Goal: Task Accomplishment & Management: Use online tool/utility

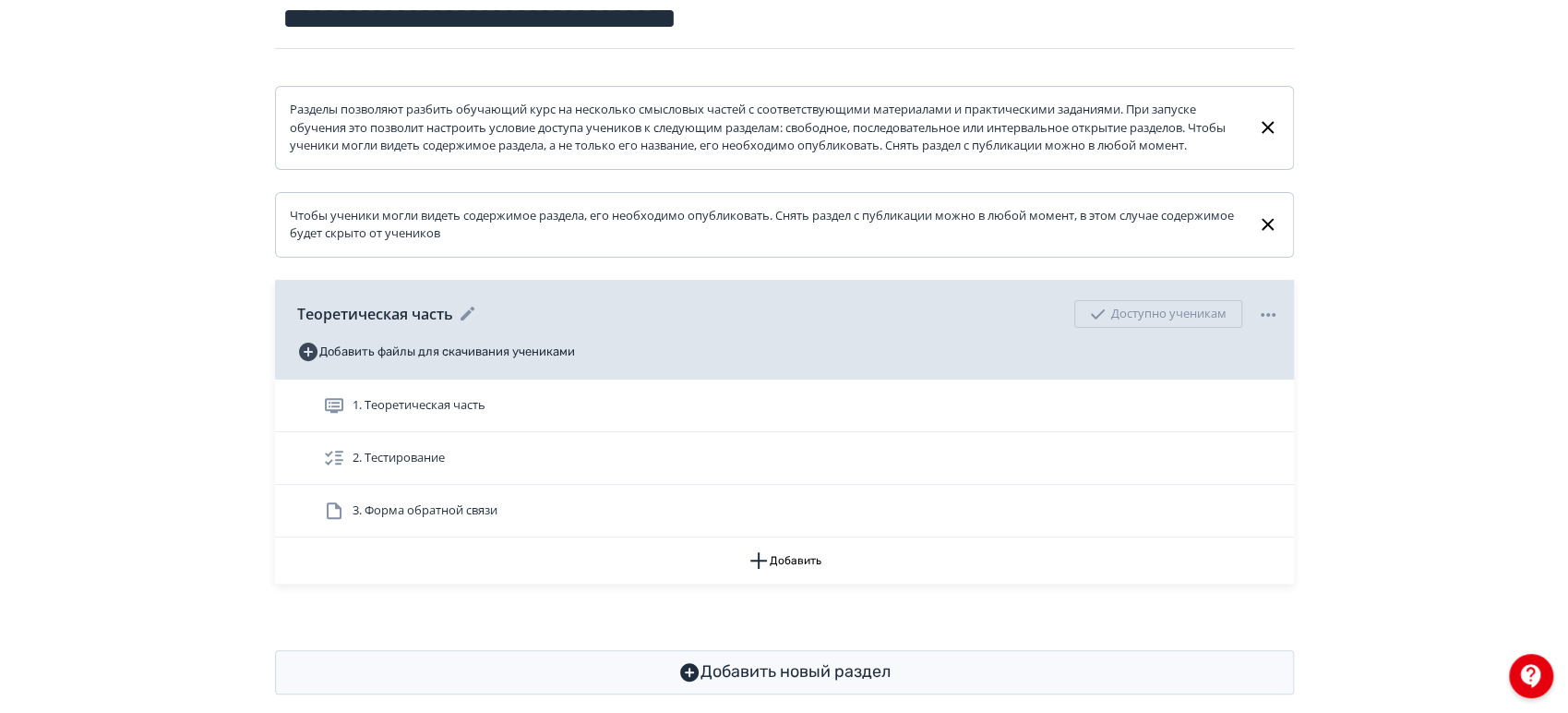
scroll to position [276, 0]
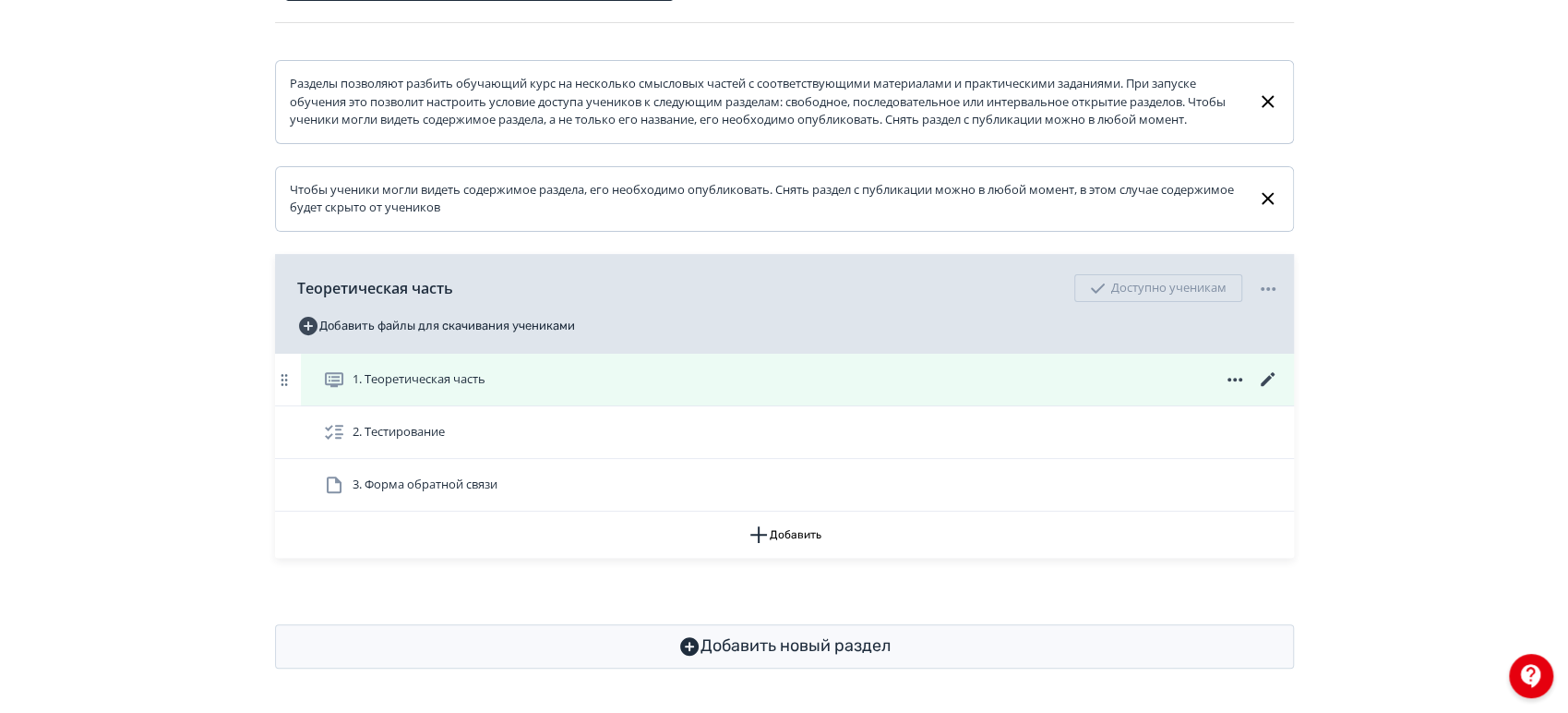
click at [1264, 383] on icon at bounding box center [1267, 378] width 14 height 14
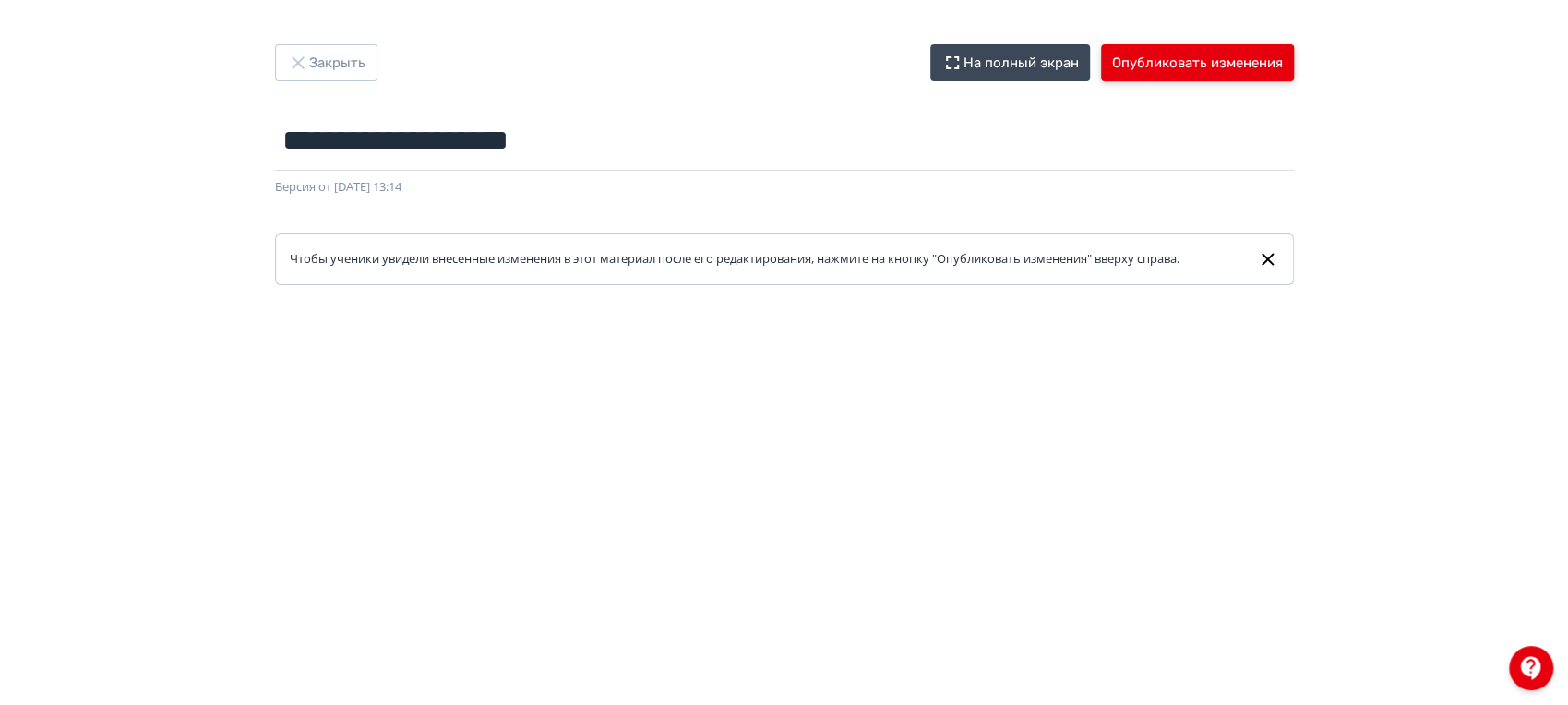
click at [1251, 73] on button "Опубликовать изменения" at bounding box center [1196, 63] width 192 height 37
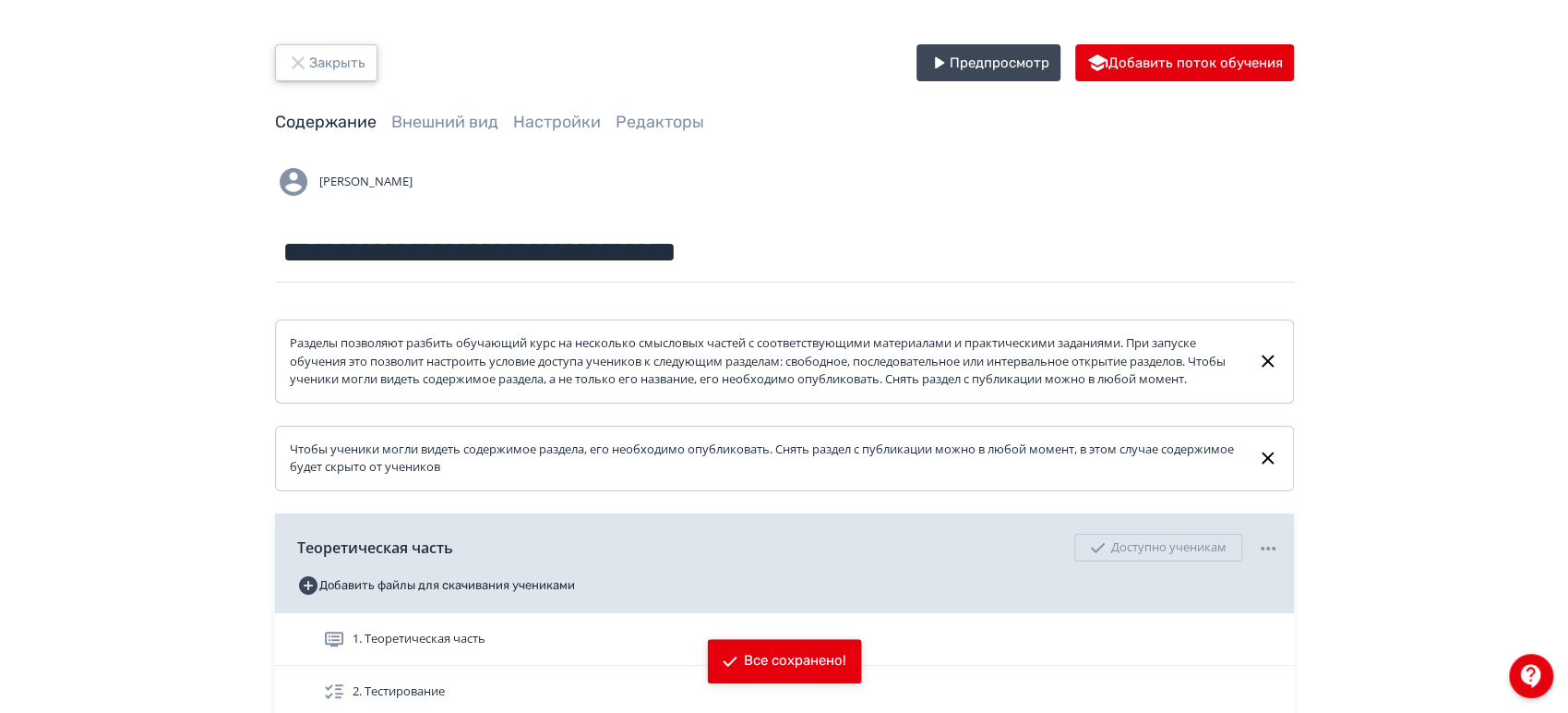
click at [316, 65] on button "Закрыть" at bounding box center [326, 63] width 102 height 37
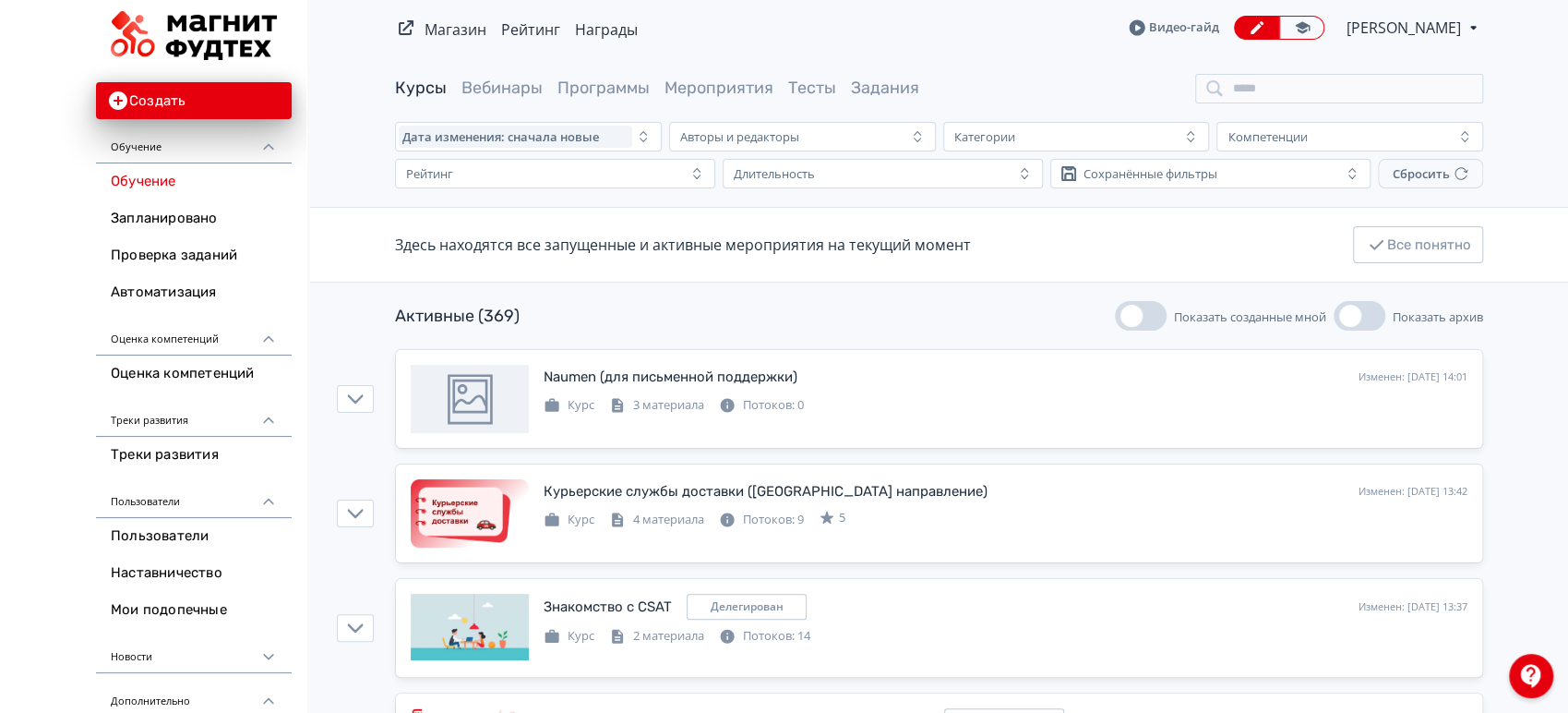
click at [1420, 24] on span "[PERSON_NAME]" at bounding box center [1405, 27] width 118 height 22
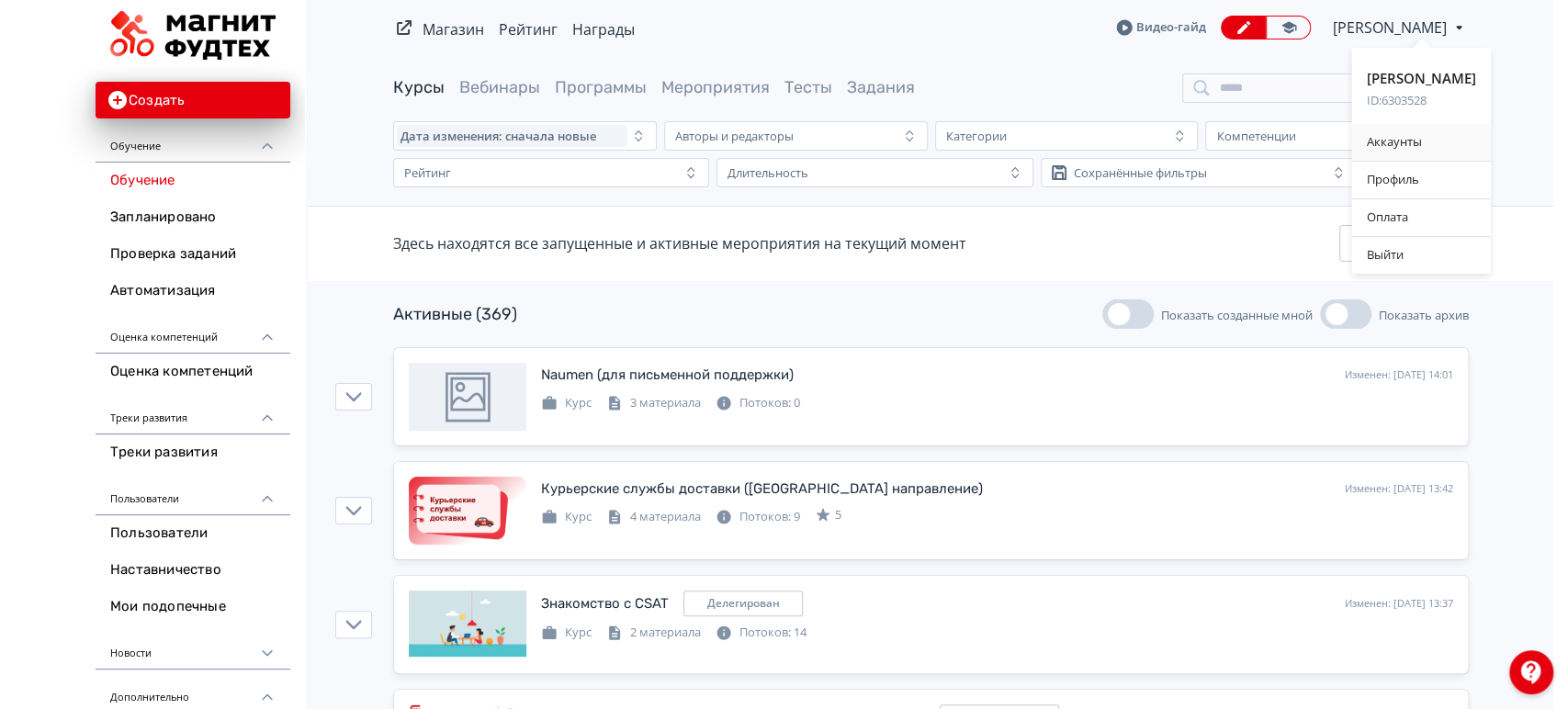
click at [1442, 133] on div "Аккаунты" at bounding box center [1421, 141] width 139 height 37
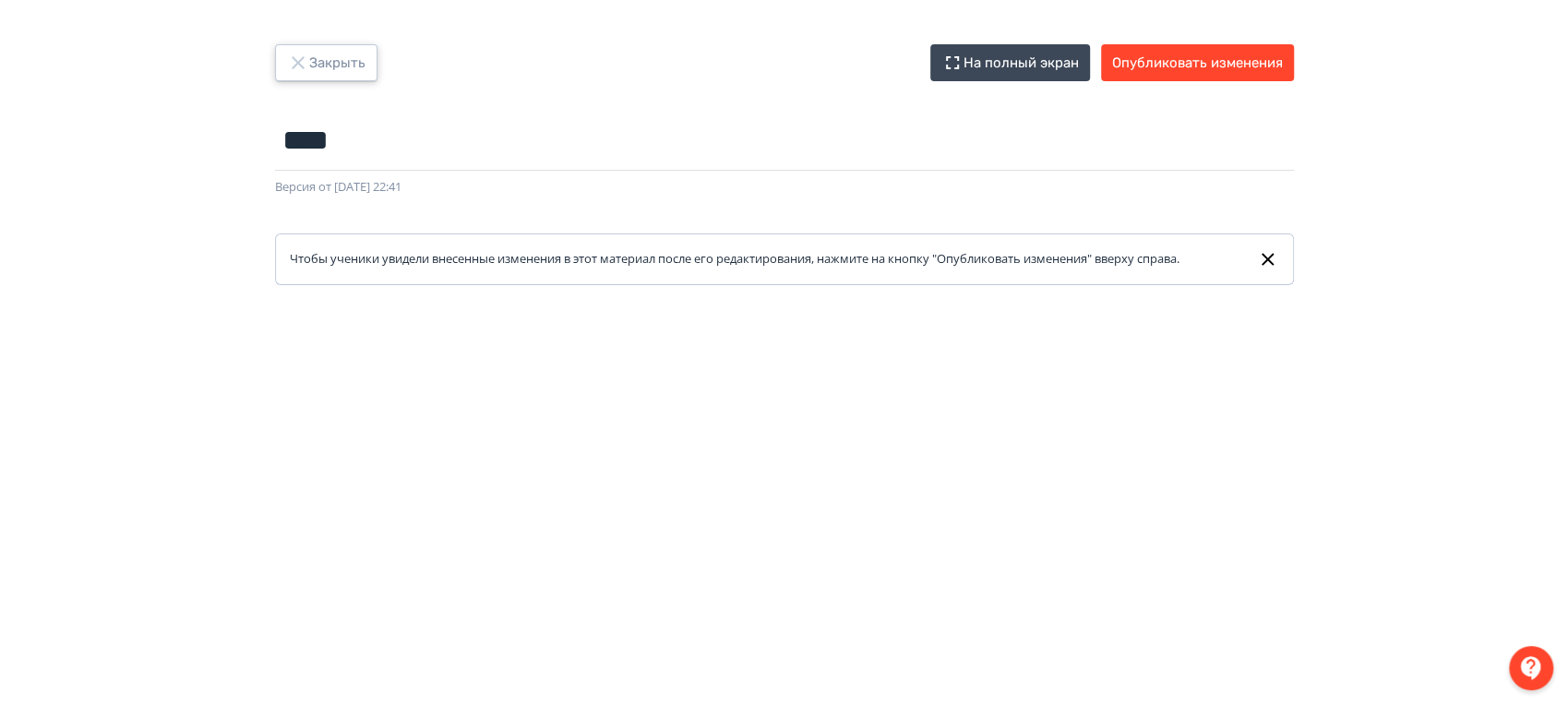
click at [293, 46] on button "Закрыть" at bounding box center [326, 63] width 102 height 37
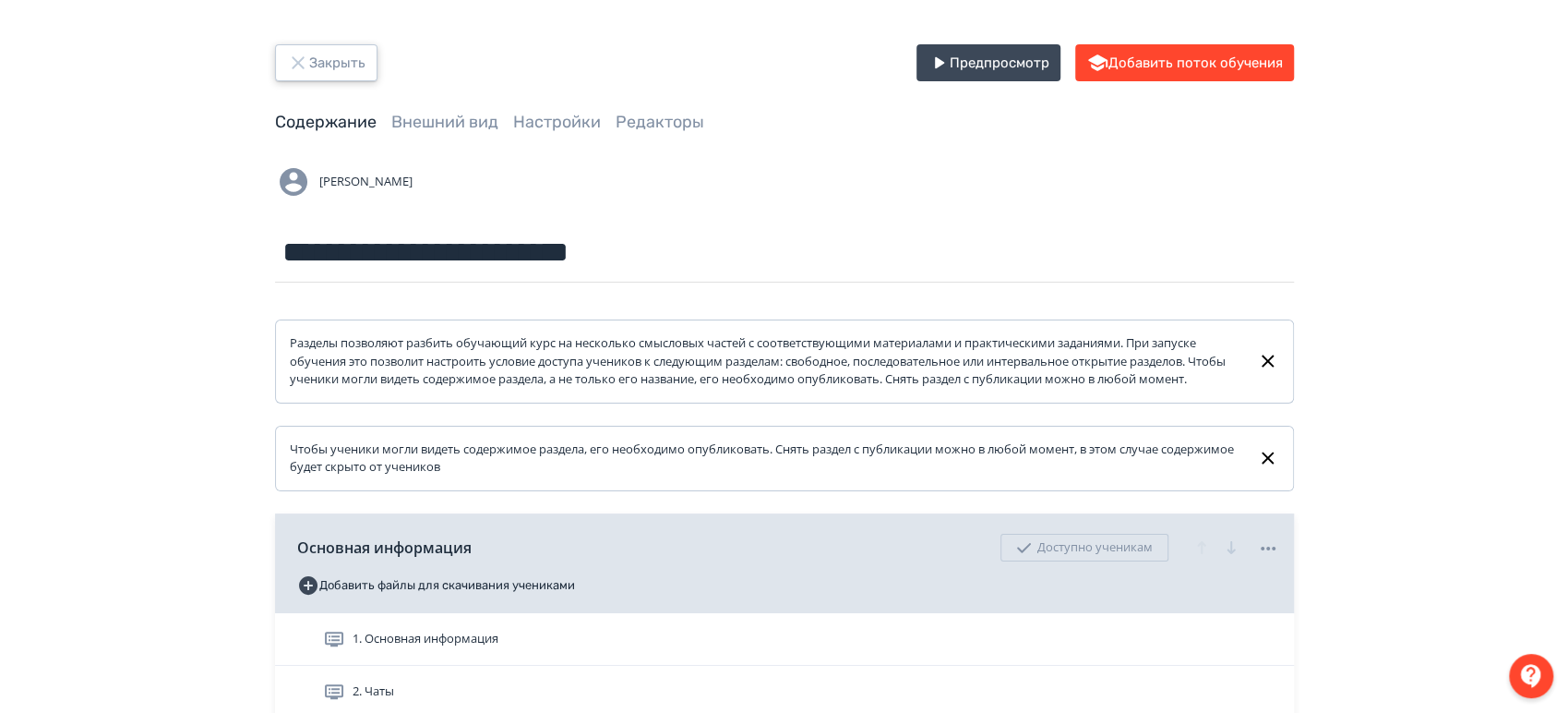
click at [306, 50] on button "Закрыть" at bounding box center [326, 63] width 102 height 37
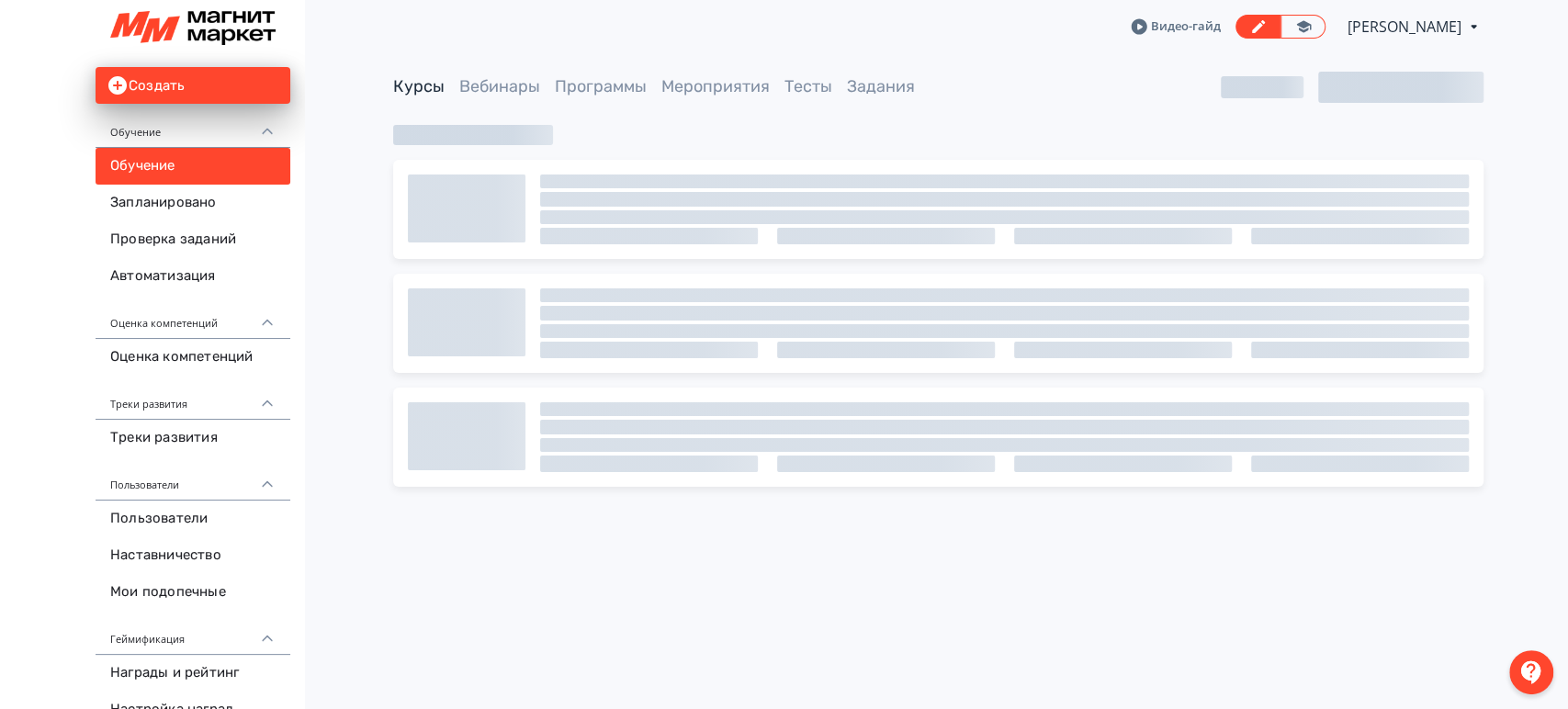
click at [1452, 25] on span "[PERSON_NAME]" at bounding box center [1406, 26] width 117 height 22
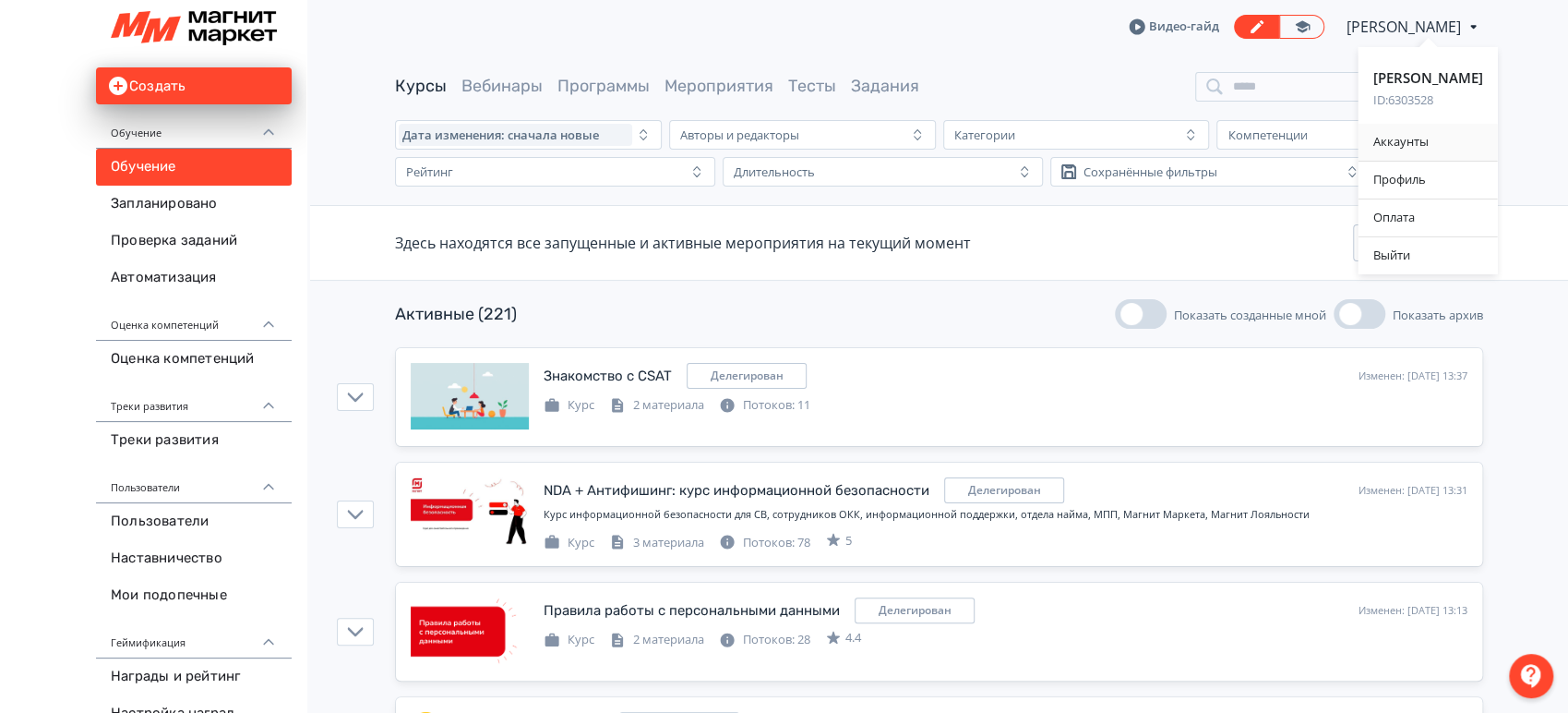
click at [1422, 138] on div "Аккаунты" at bounding box center [1428, 141] width 139 height 37
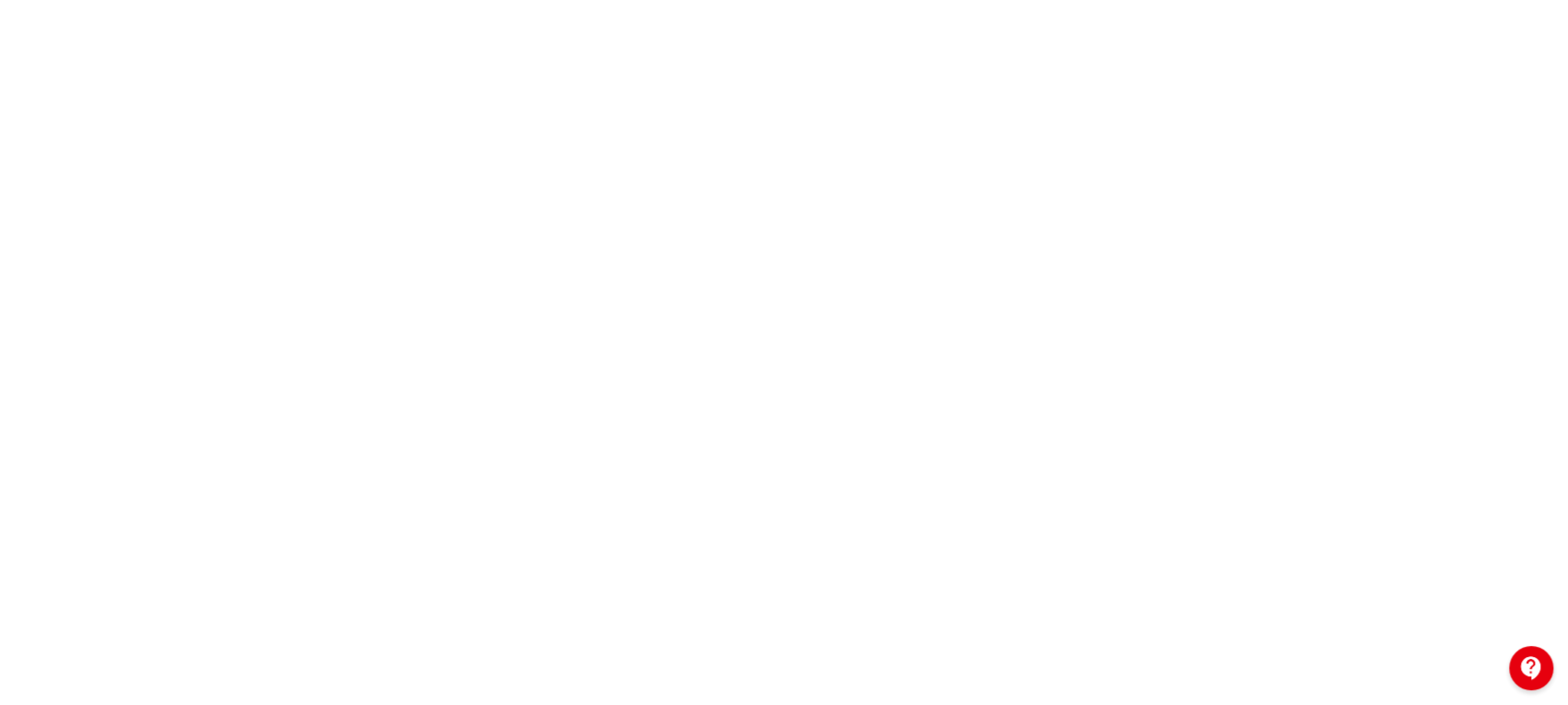
scroll to position [445, 0]
click at [1528, 500] on div at bounding box center [784, 255] width 1568 height 830
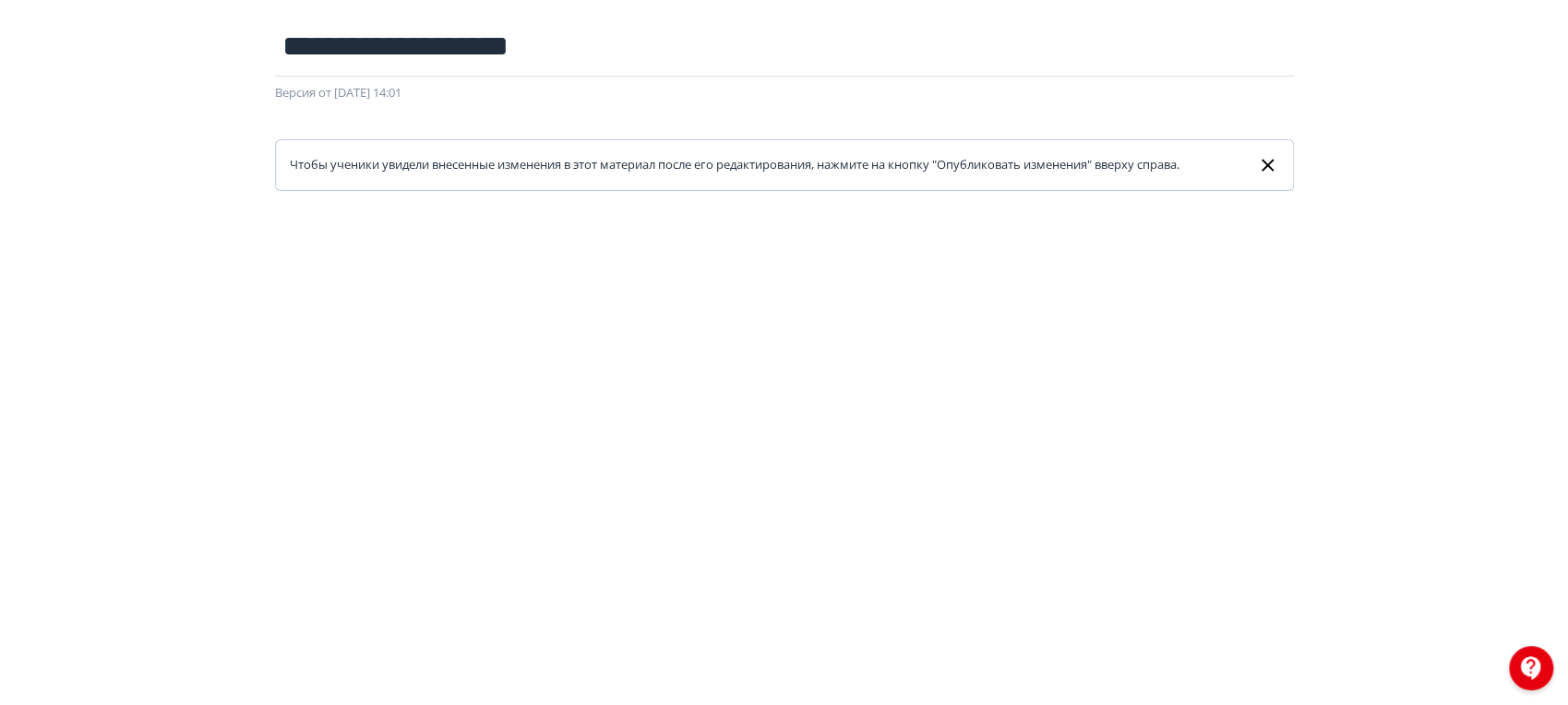
scroll to position [205, 0]
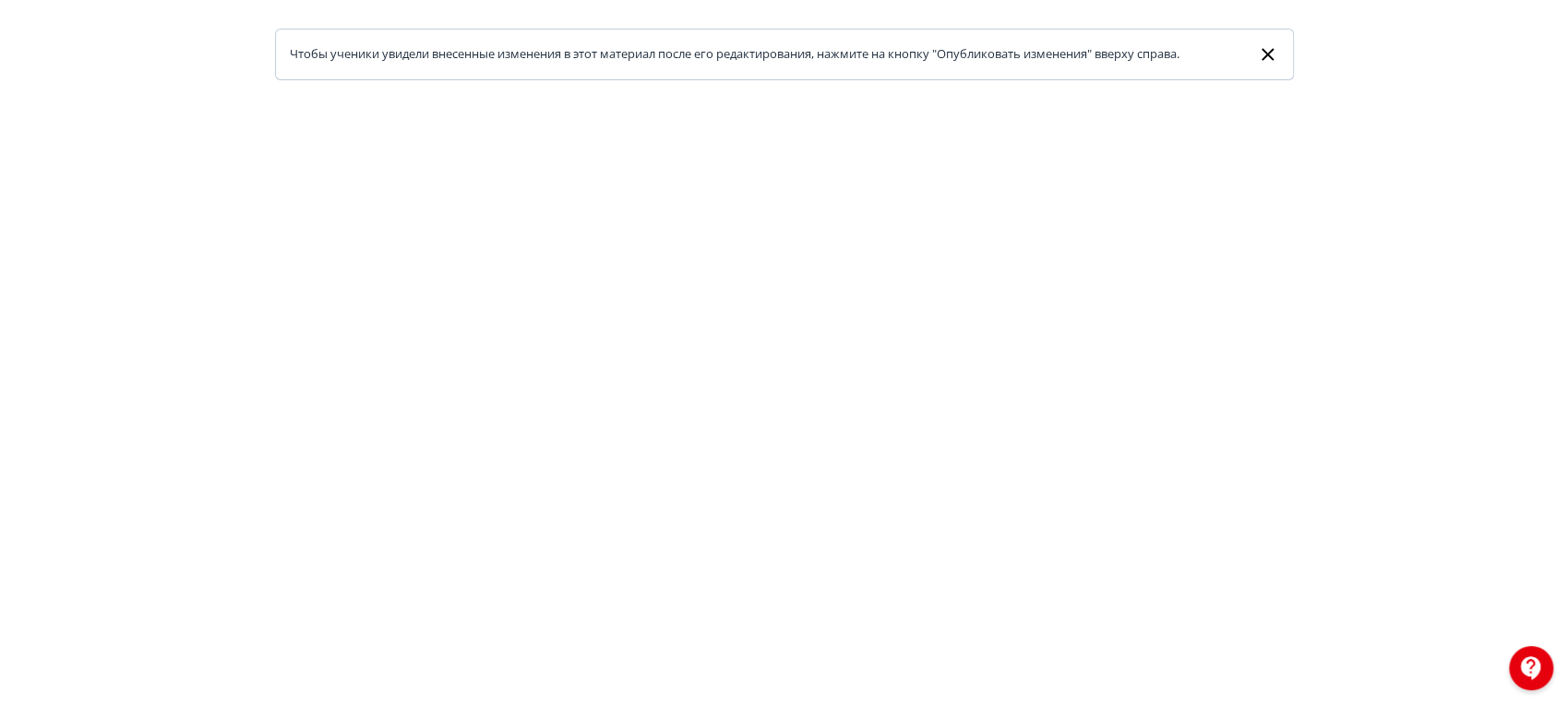
click at [283, 115] on div at bounding box center [784, 496] width 1568 height 830
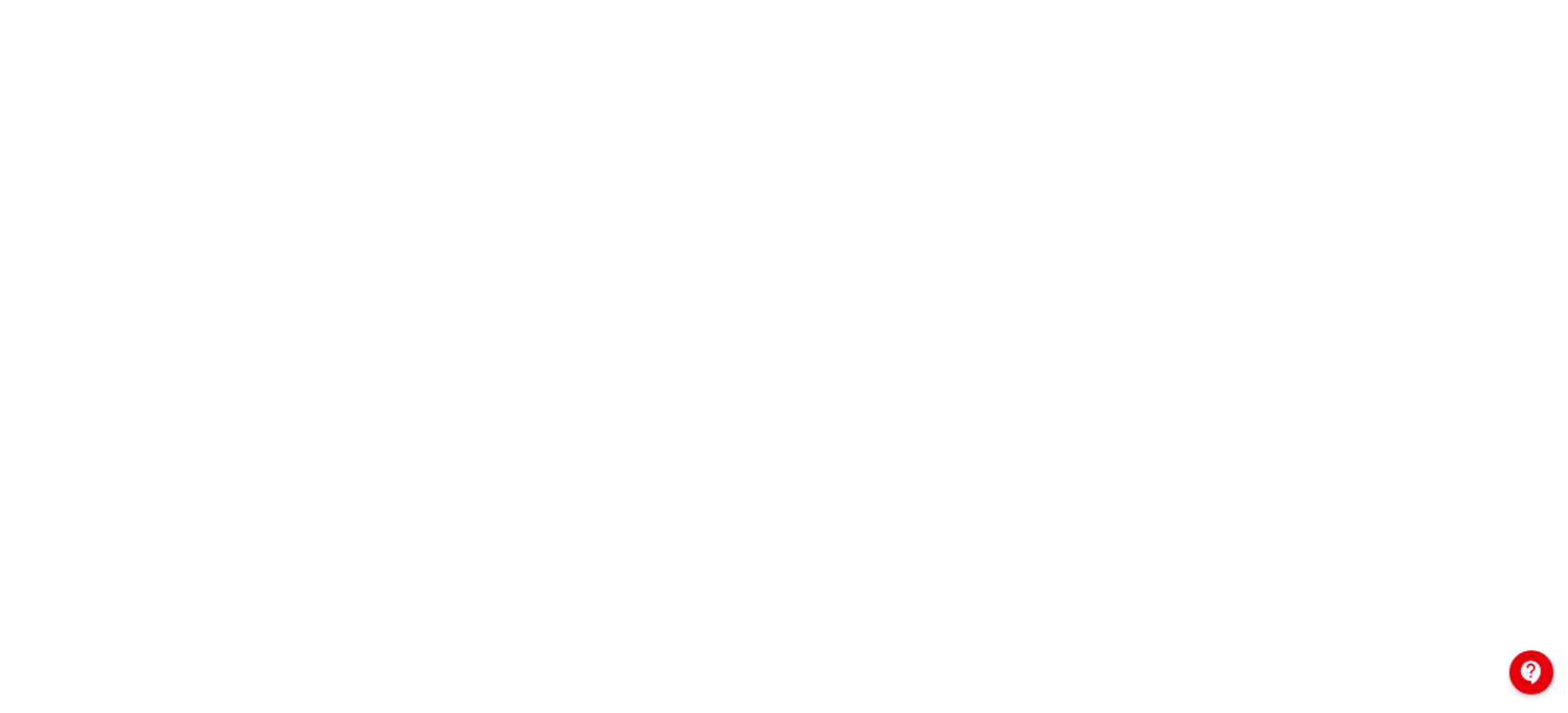
scroll to position [0, 0]
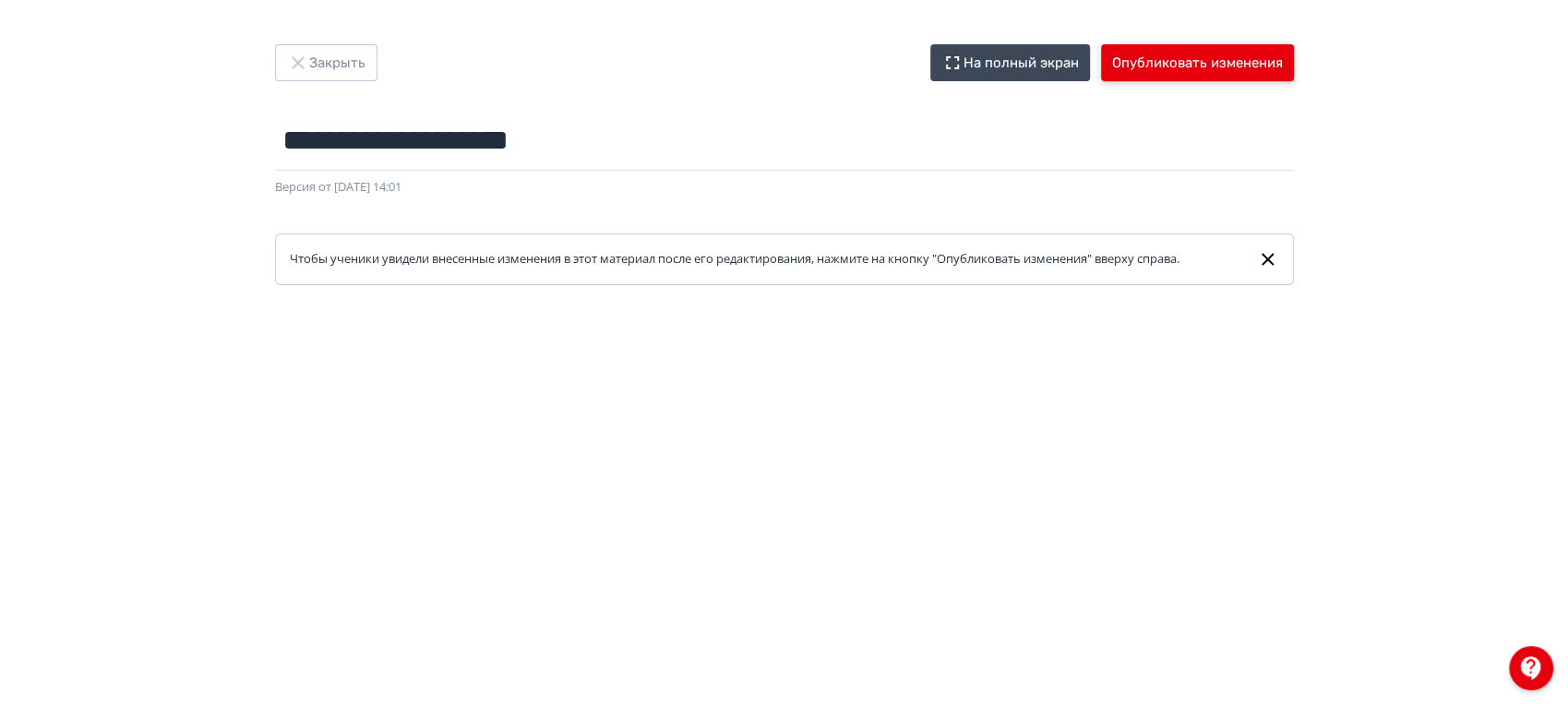
click at [1218, 52] on button "Опубликовать изменения" at bounding box center [1196, 63] width 192 height 37
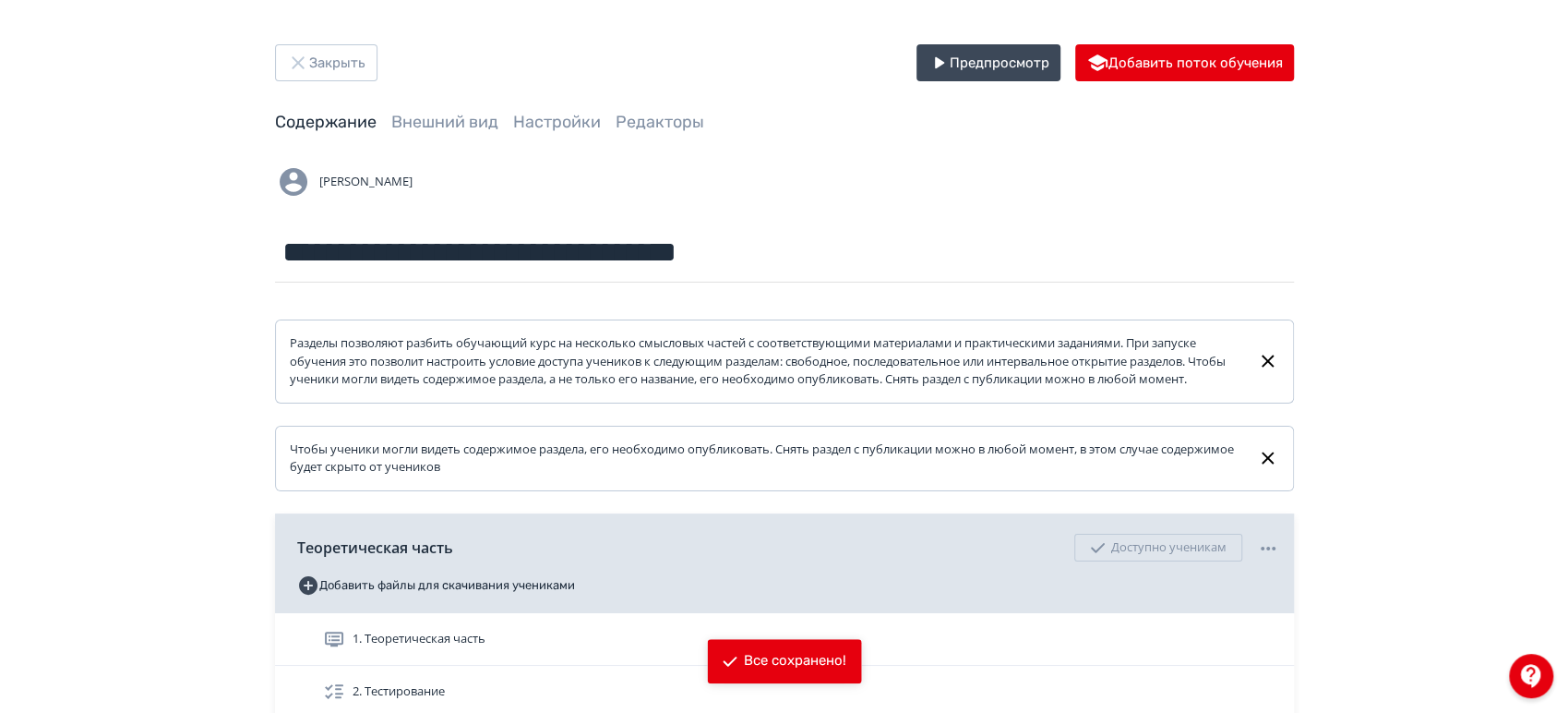
click at [342, 90] on div "**********" at bounding box center [784, 486] width 1107 height 884
click at [352, 62] on button "Закрыть" at bounding box center [326, 63] width 102 height 37
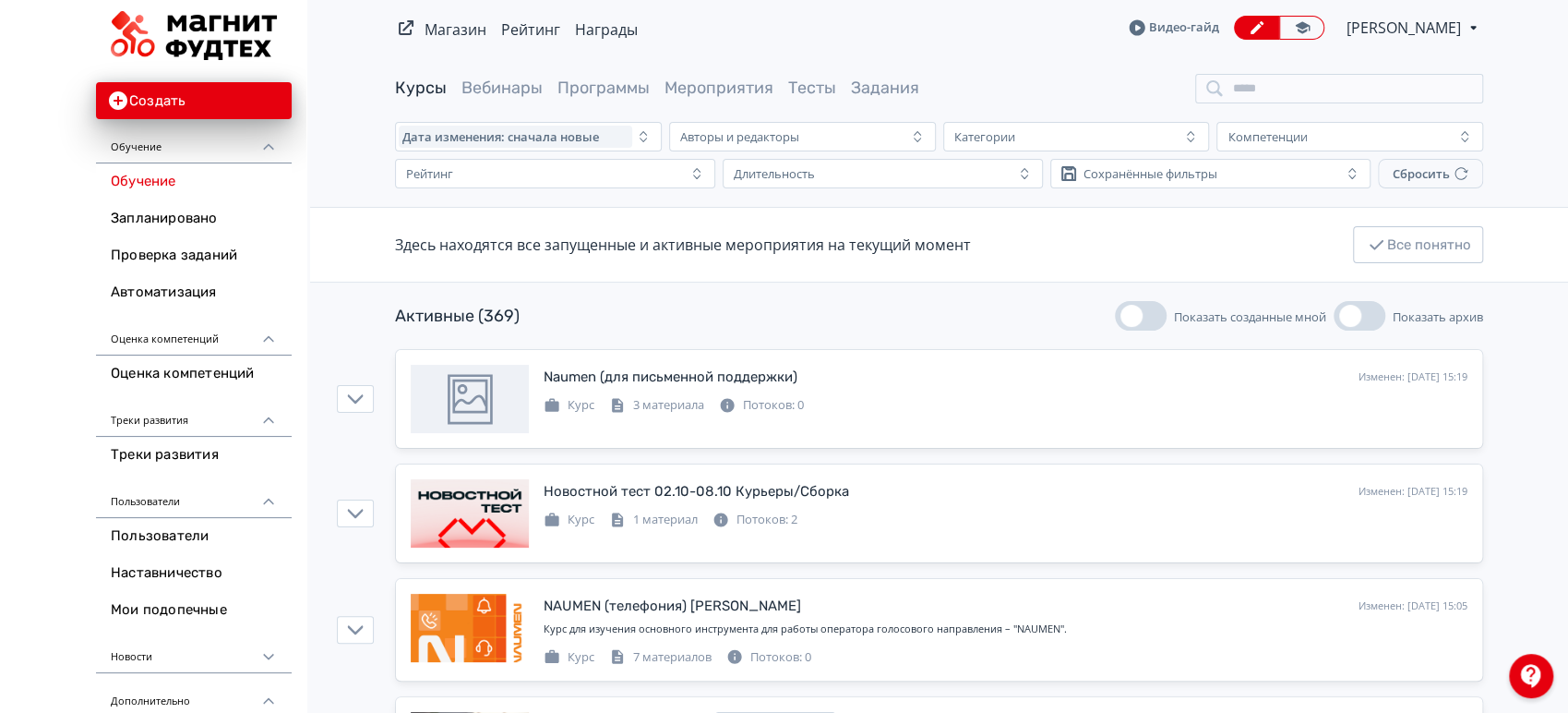
click at [1406, 20] on span "[PERSON_NAME]" at bounding box center [1405, 27] width 118 height 22
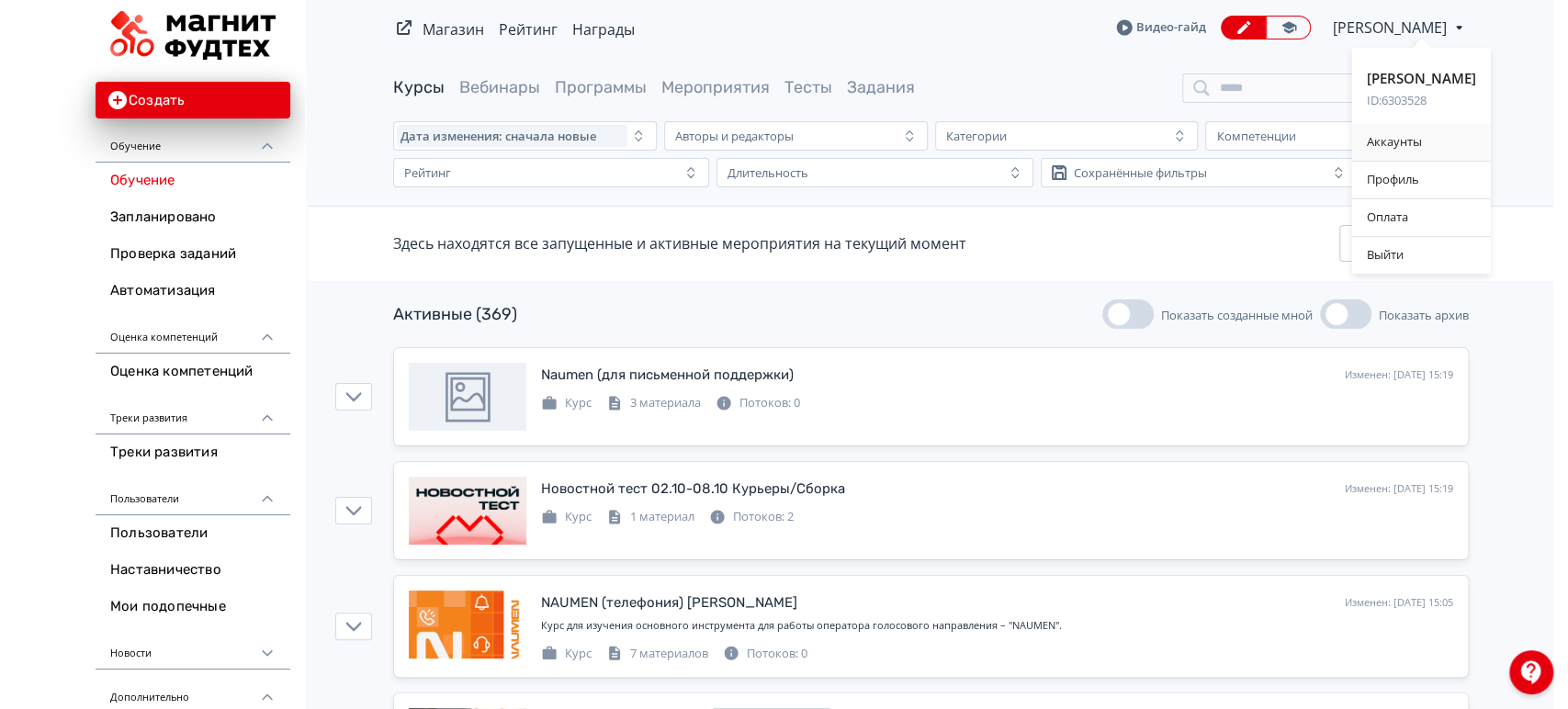
click at [1395, 138] on div "Аккаунты" at bounding box center [1421, 141] width 139 height 37
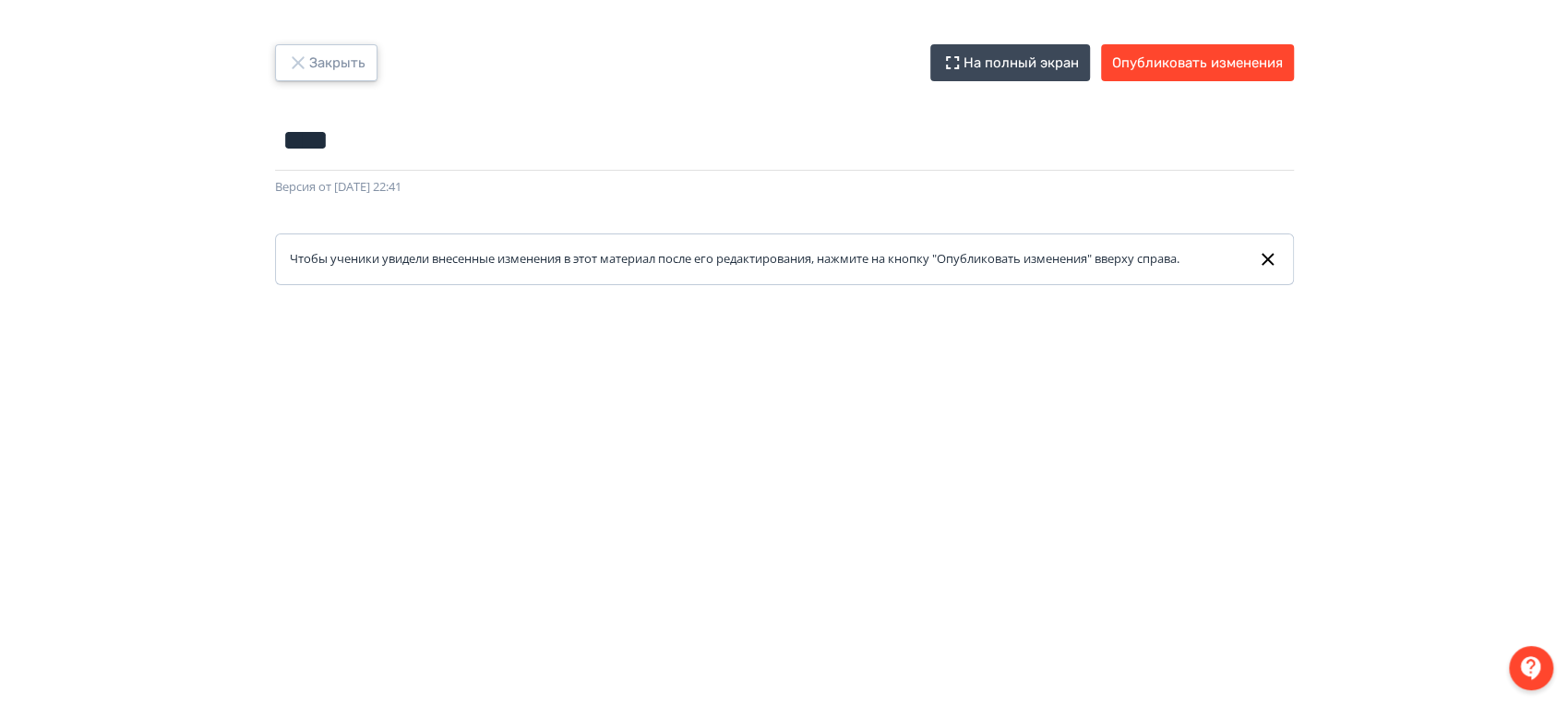
click at [348, 53] on button "Закрыть" at bounding box center [326, 63] width 102 height 37
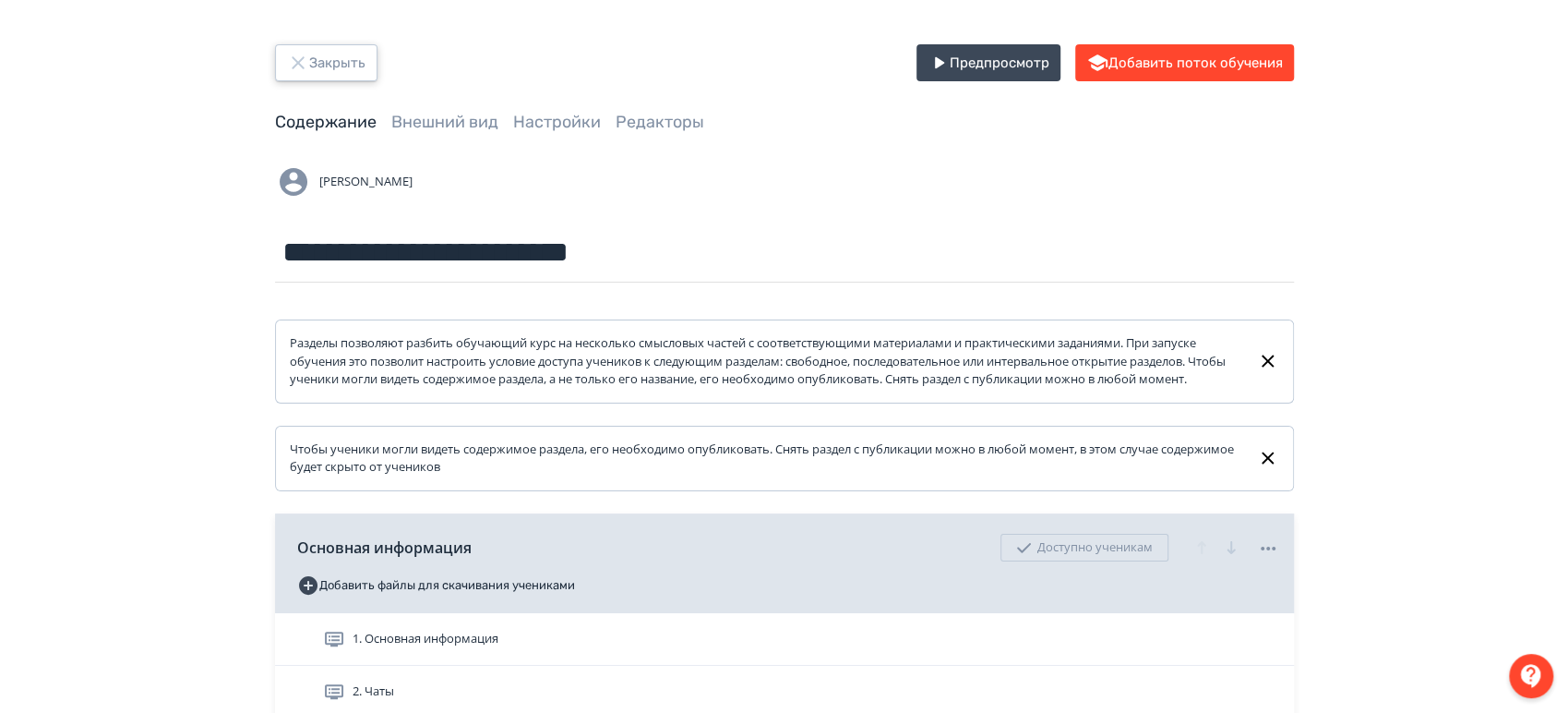
click at [328, 70] on button "Закрыть" at bounding box center [326, 63] width 102 height 37
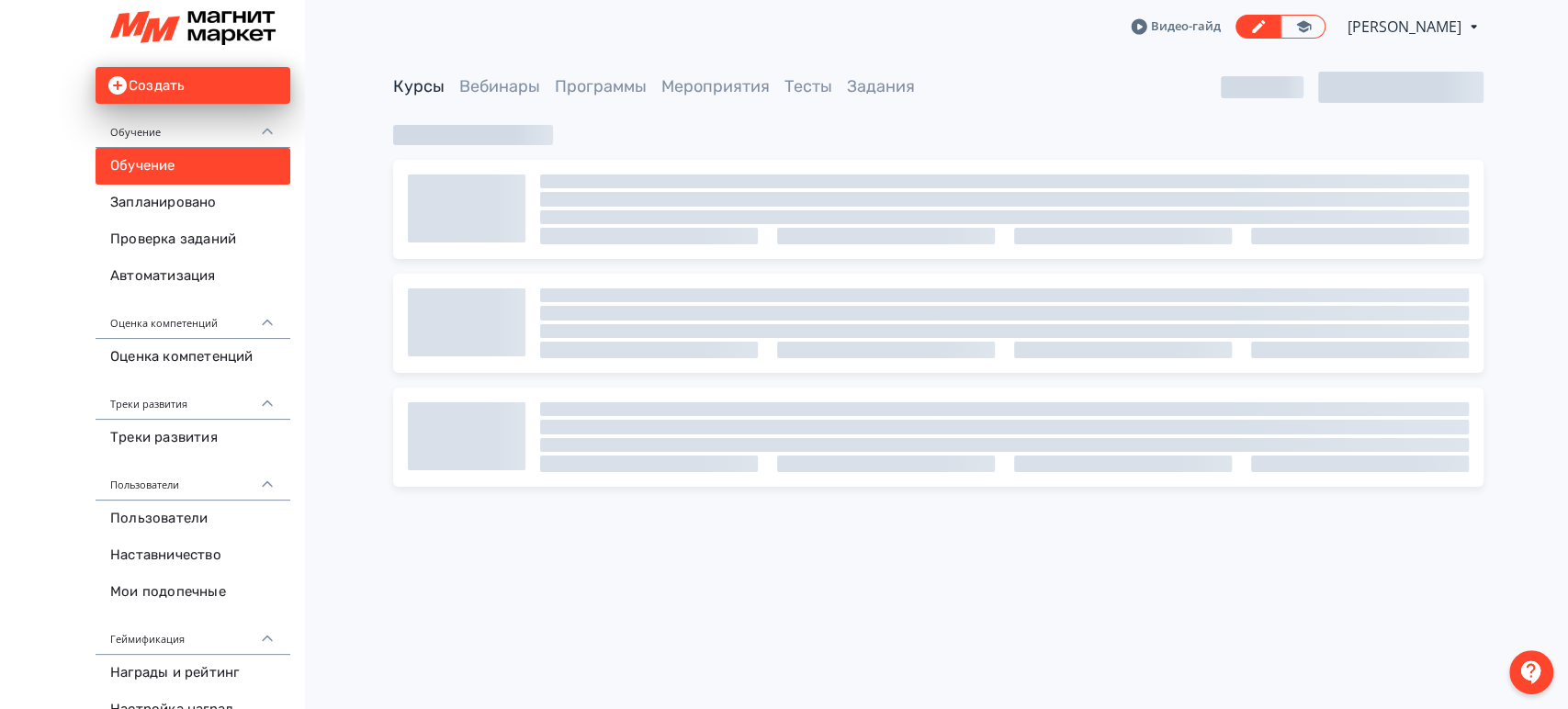
click at [1393, 32] on span "[PERSON_NAME]" at bounding box center [1406, 26] width 117 height 22
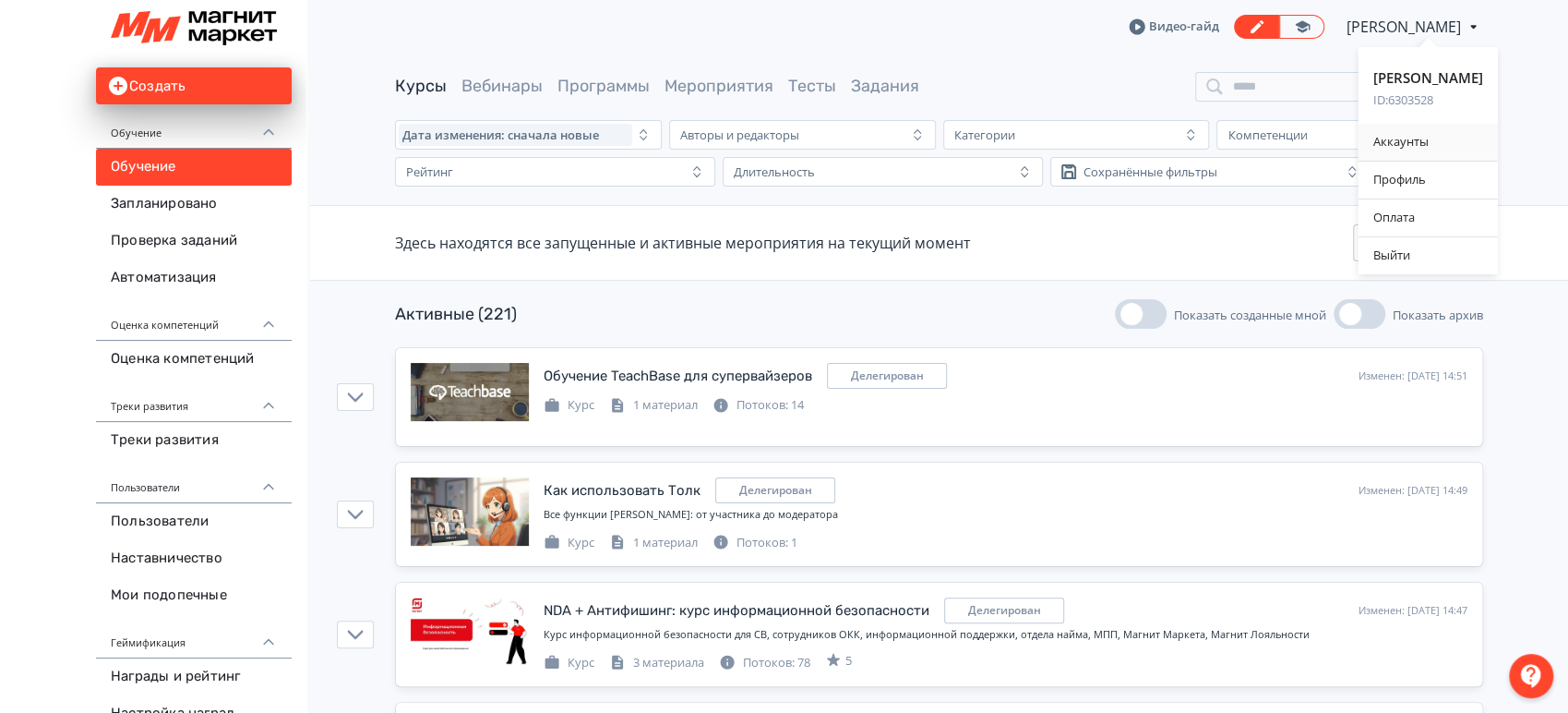
click at [1407, 146] on div "Аккаунты" at bounding box center [1428, 141] width 139 height 37
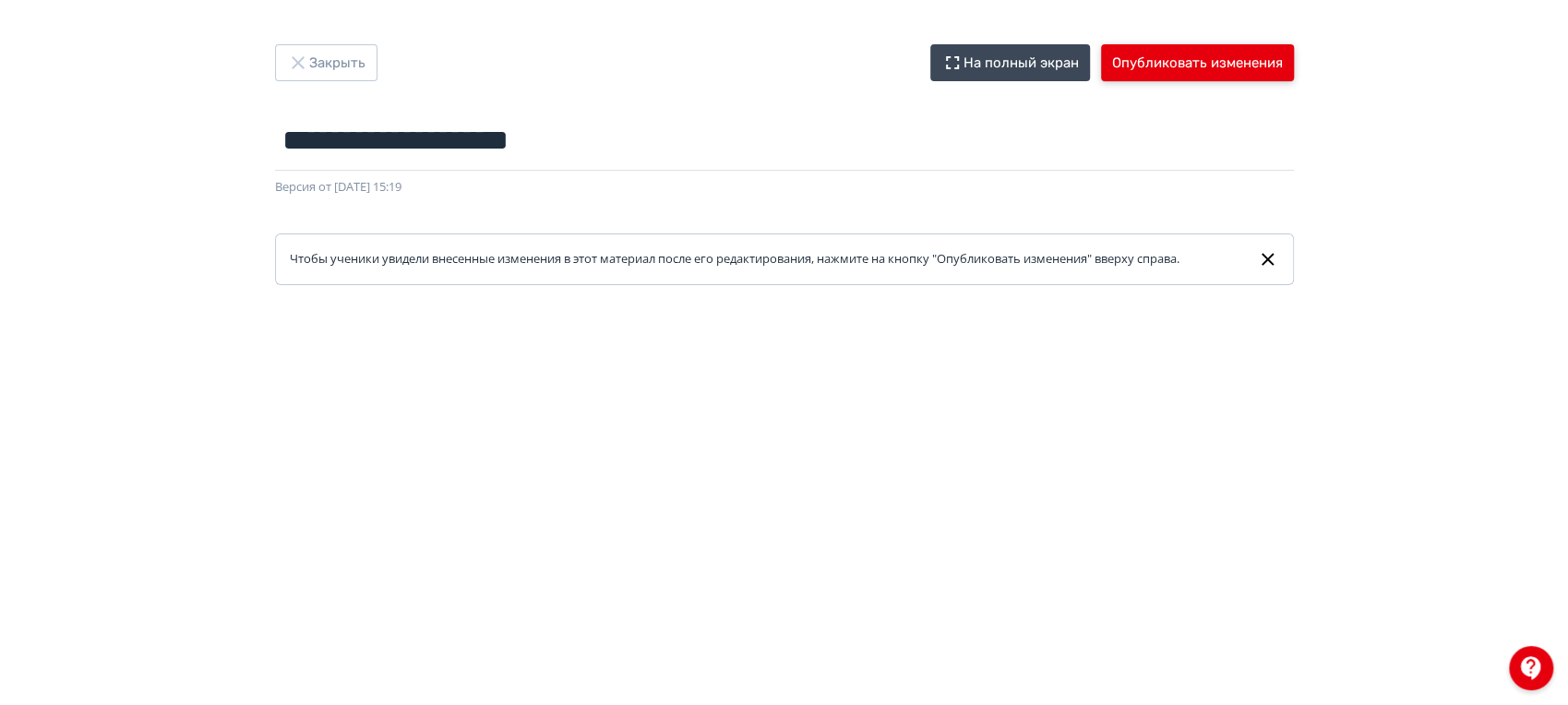
click at [1268, 56] on button "Опубликовать изменения" at bounding box center [1196, 63] width 192 height 37
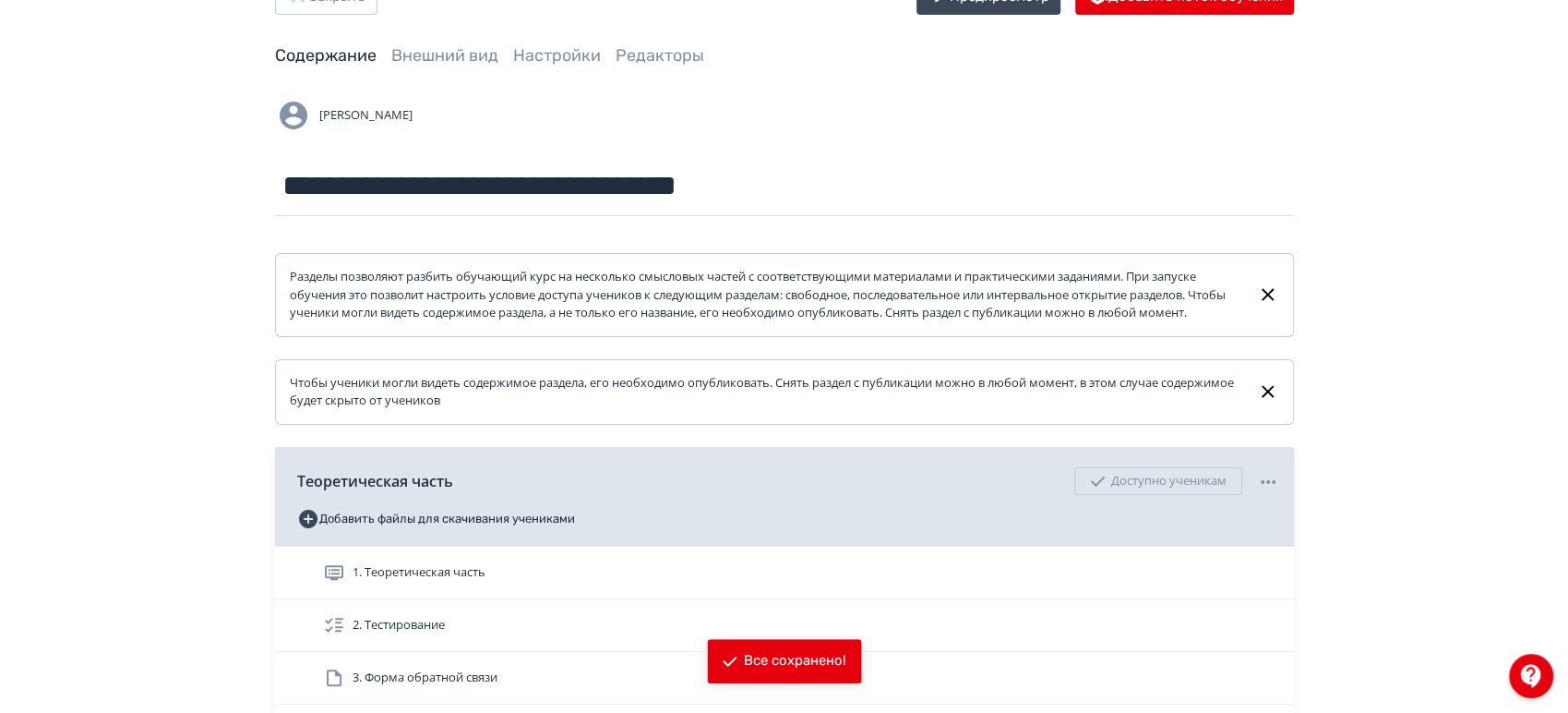
scroll to position [102, 0]
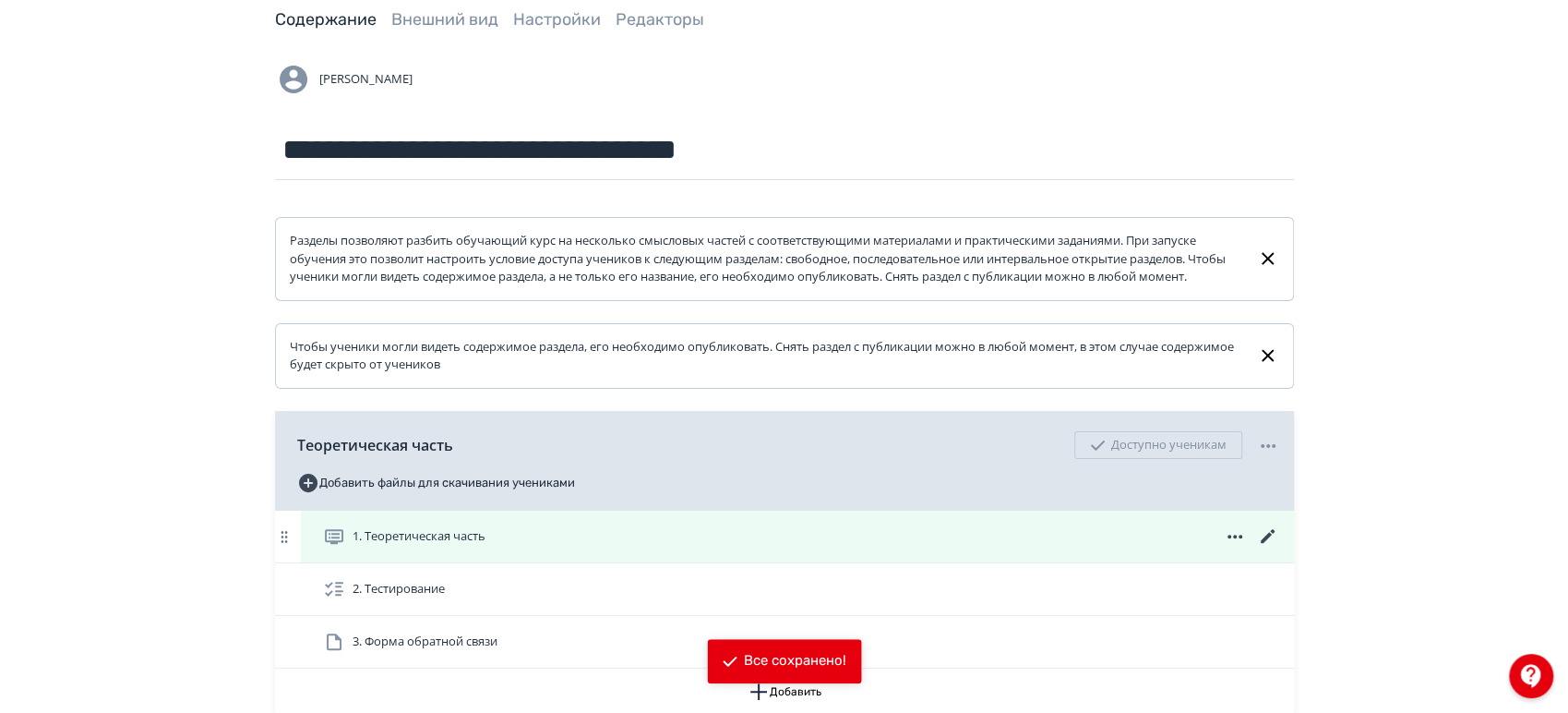
click at [1269, 547] on icon at bounding box center [1267, 536] width 22 height 22
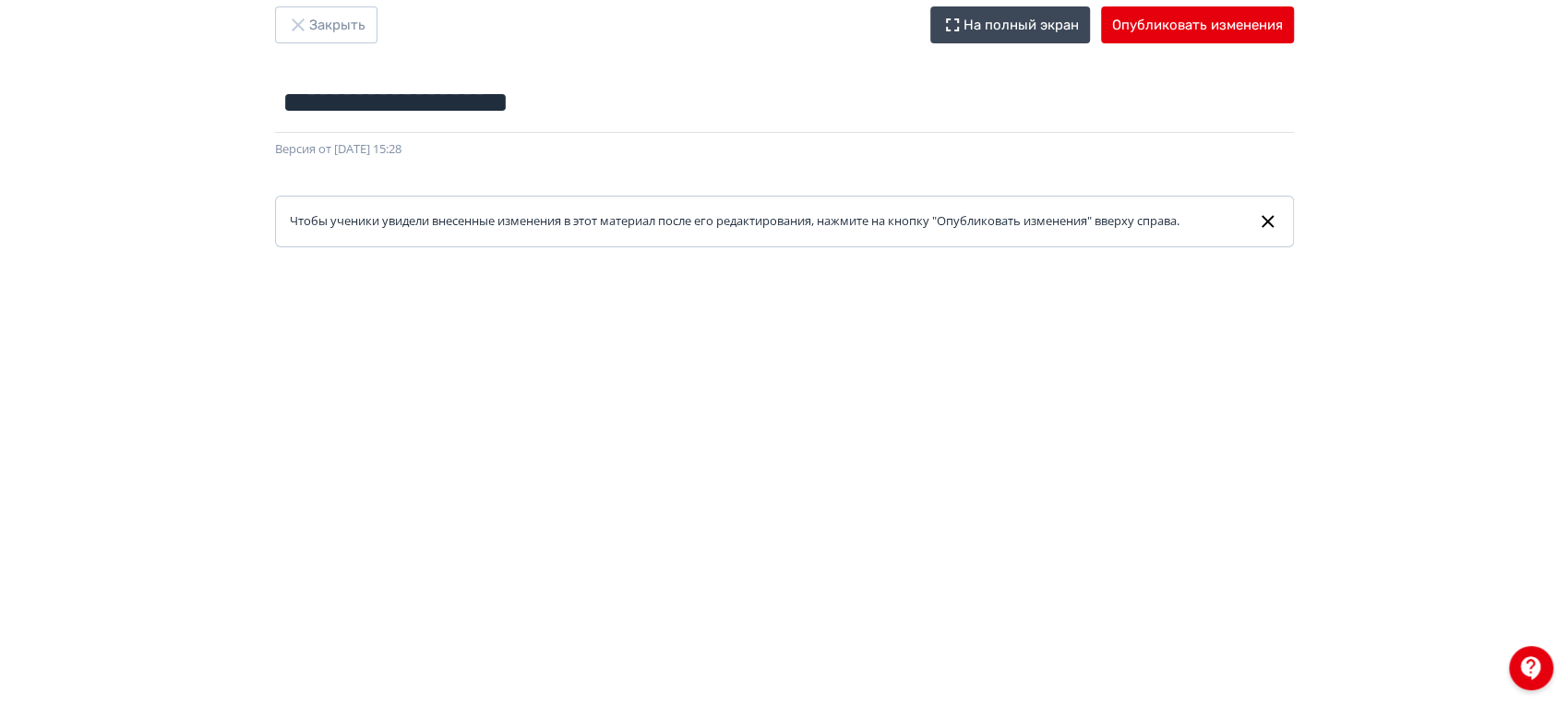
scroll to position [36, 0]
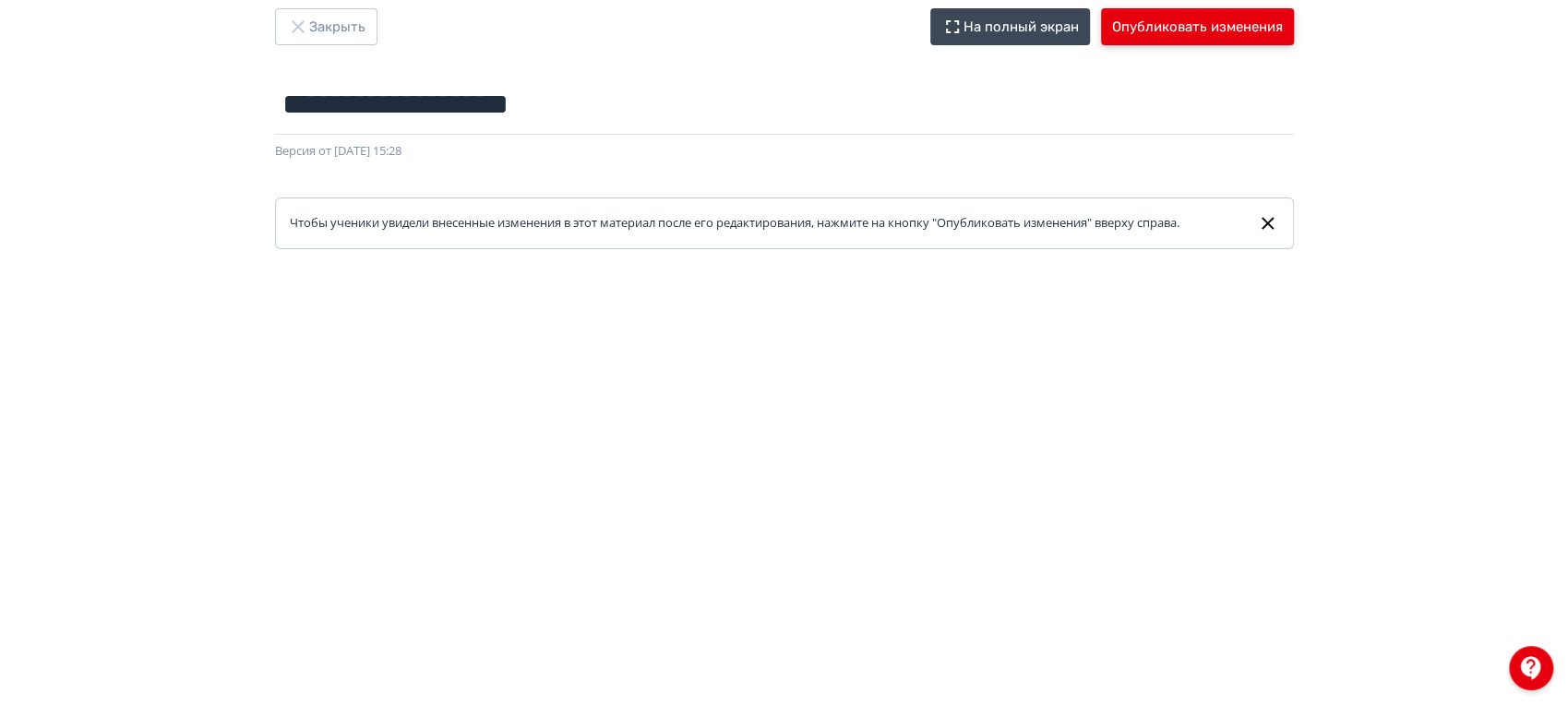
click at [1155, 27] on button "Опубликовать изменения" at bounding box center [1196, 27] width 192 height 37
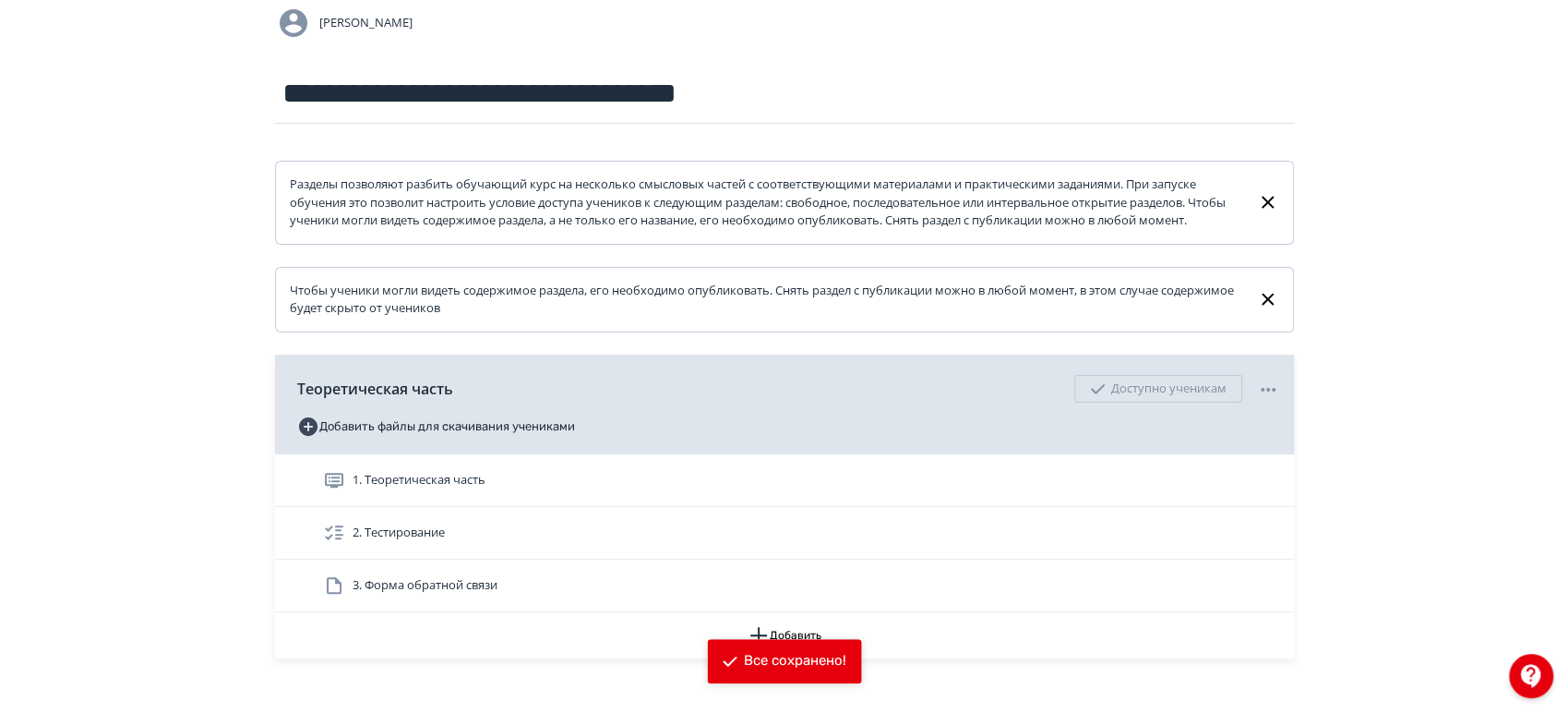
scroll to position [276, 0]
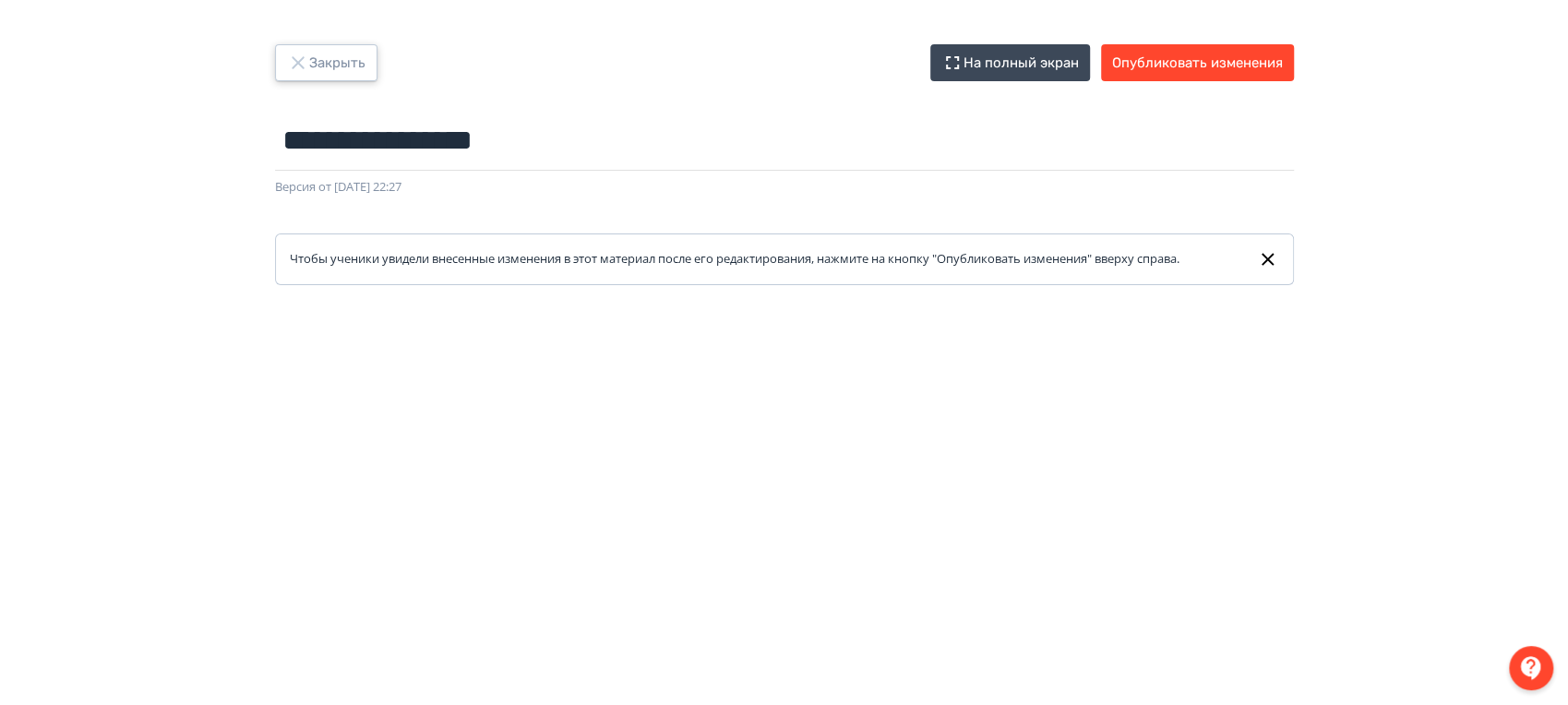
click at [358, 64] on button "Закрыть" at bounding box center [326, 63] width 102 height 37
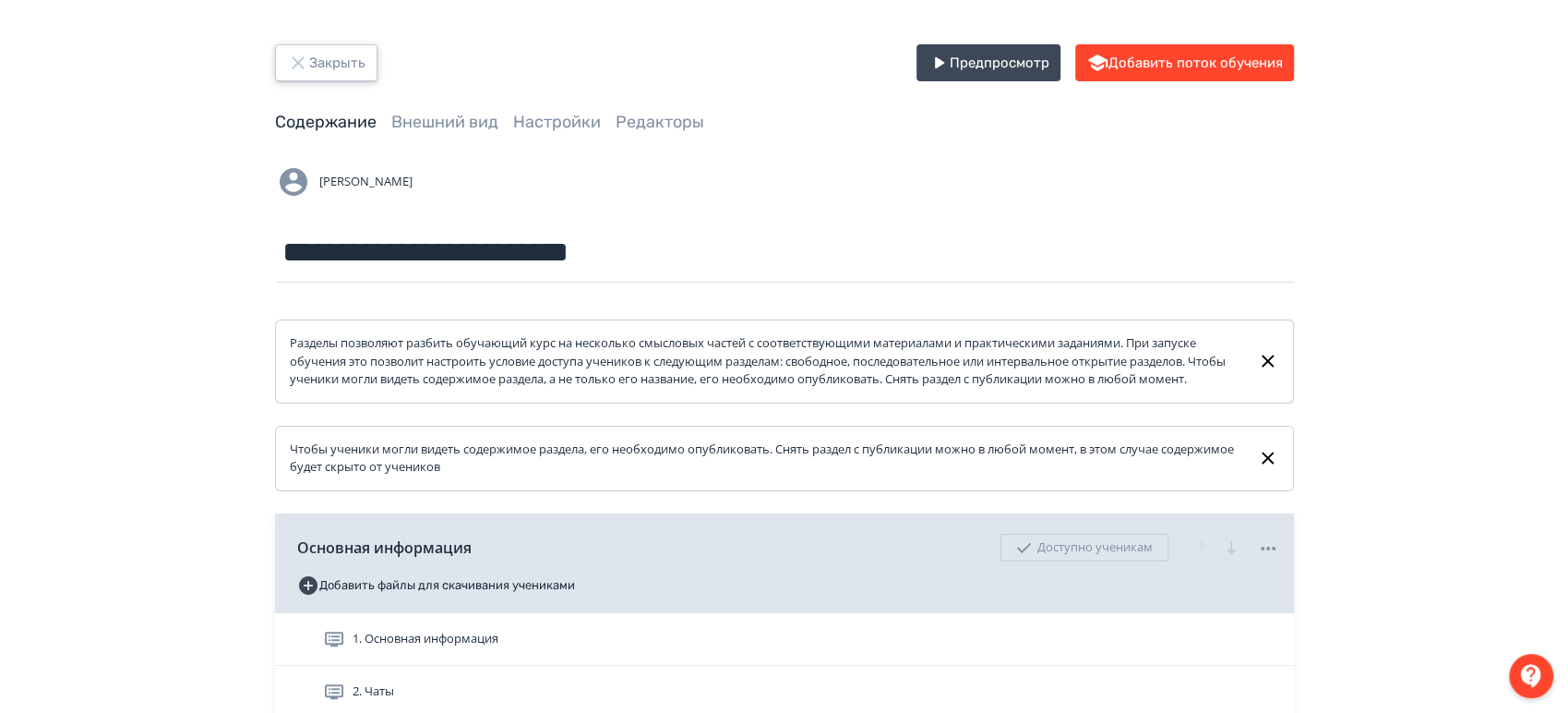
click at [334, 64] on button "Закрыть" at bounding box center [326, 63] width 102 height 37
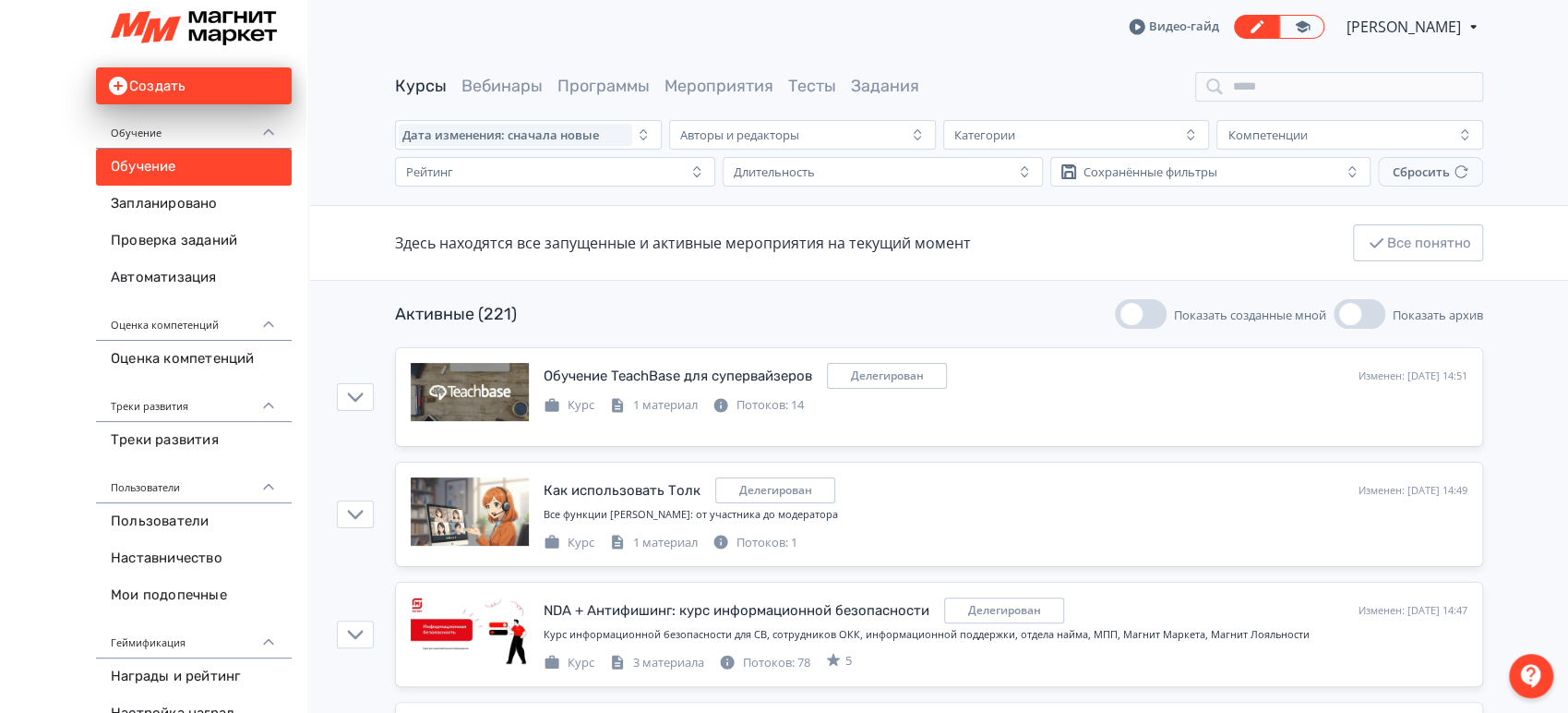
click at [1433, 26] on span "[PERSON_NAME]" at bounding box center [1405, 27] width 118 height 22
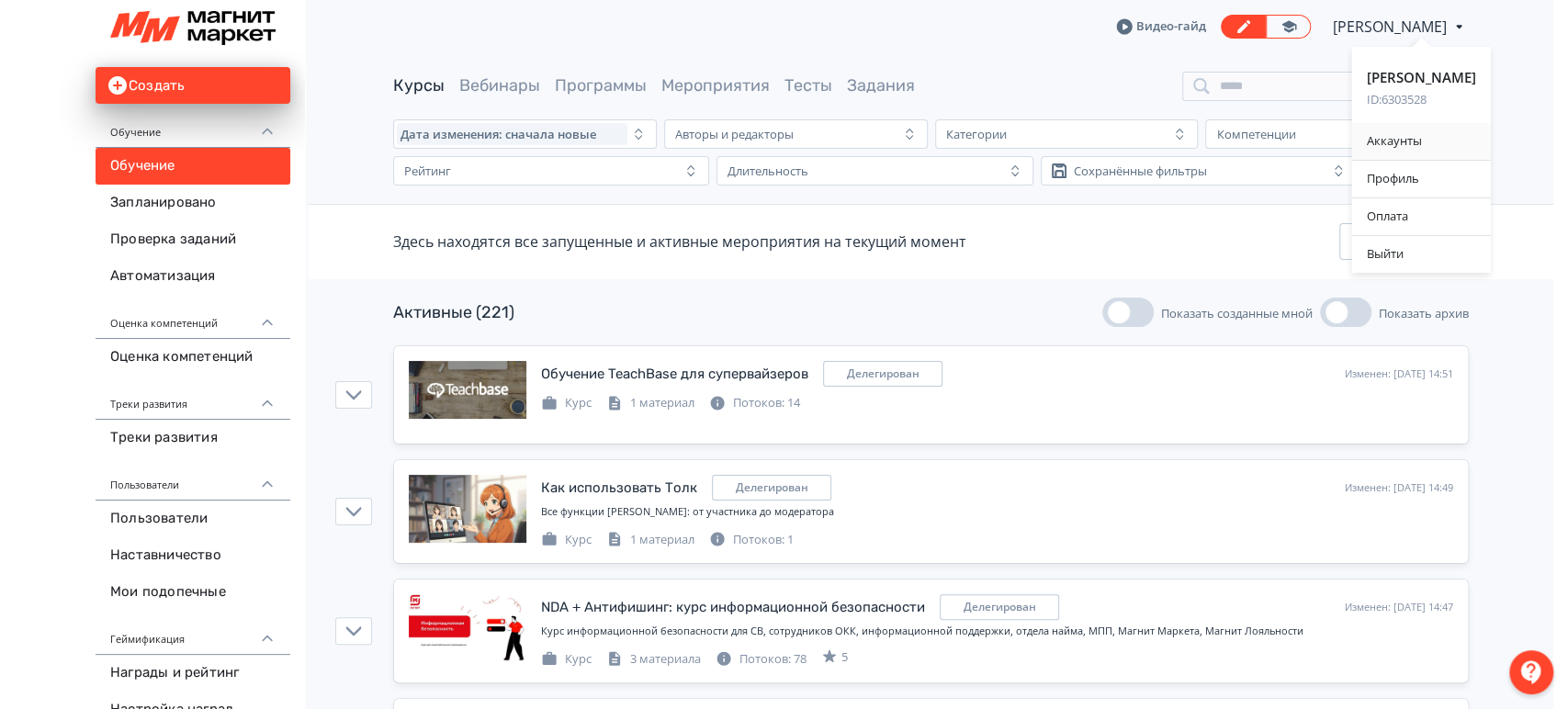
click at [1376, 137] on div "Аккаунты" at bounding box center [1421, 140] width 139 height 37
